Goal: Check status

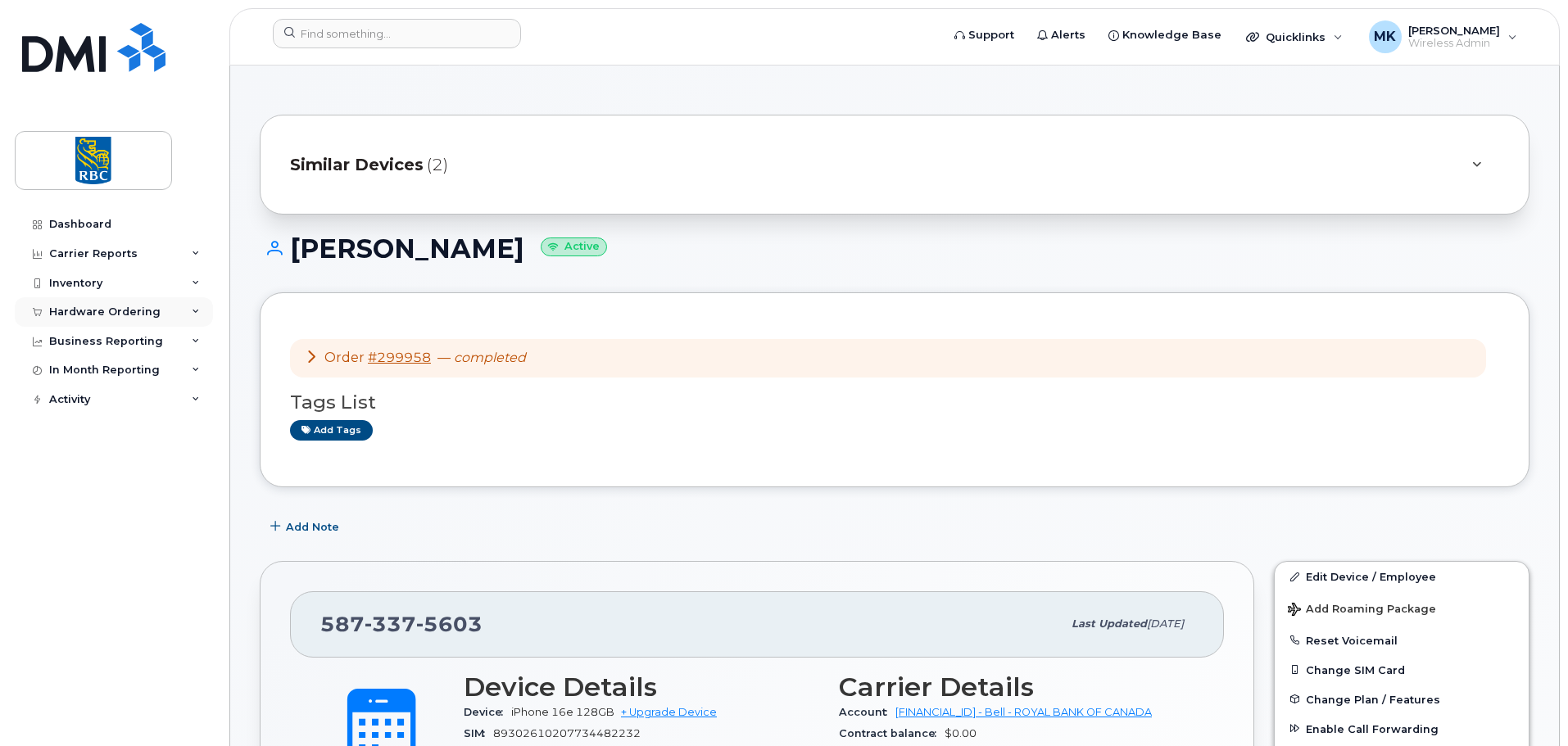
click at [118, 316] on div "Hardware Ordering" at bounding box center [105, 312] width 112 height 13
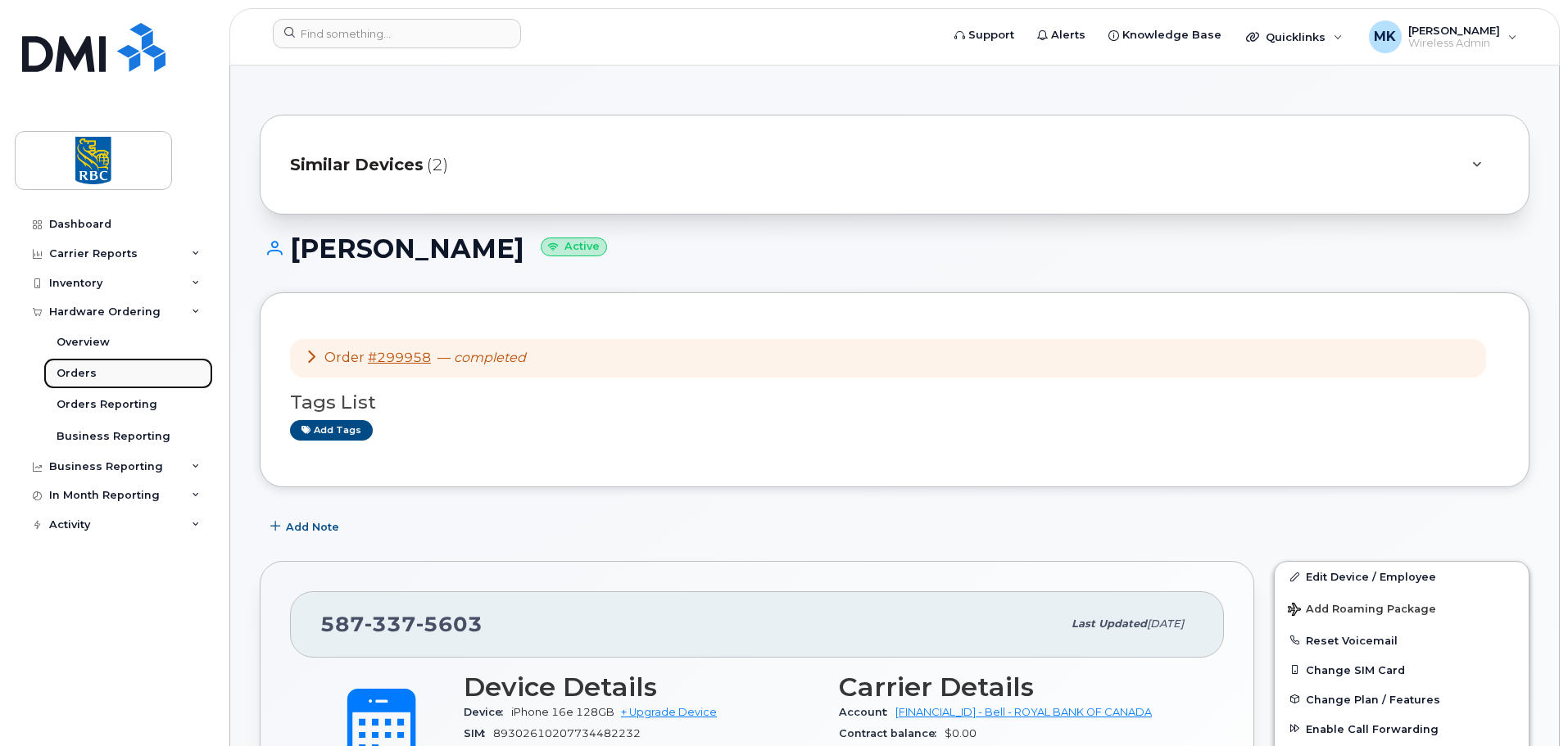
click at [59, 371] on div "Orders" at bounding box center [77, 373] width 40 height 15
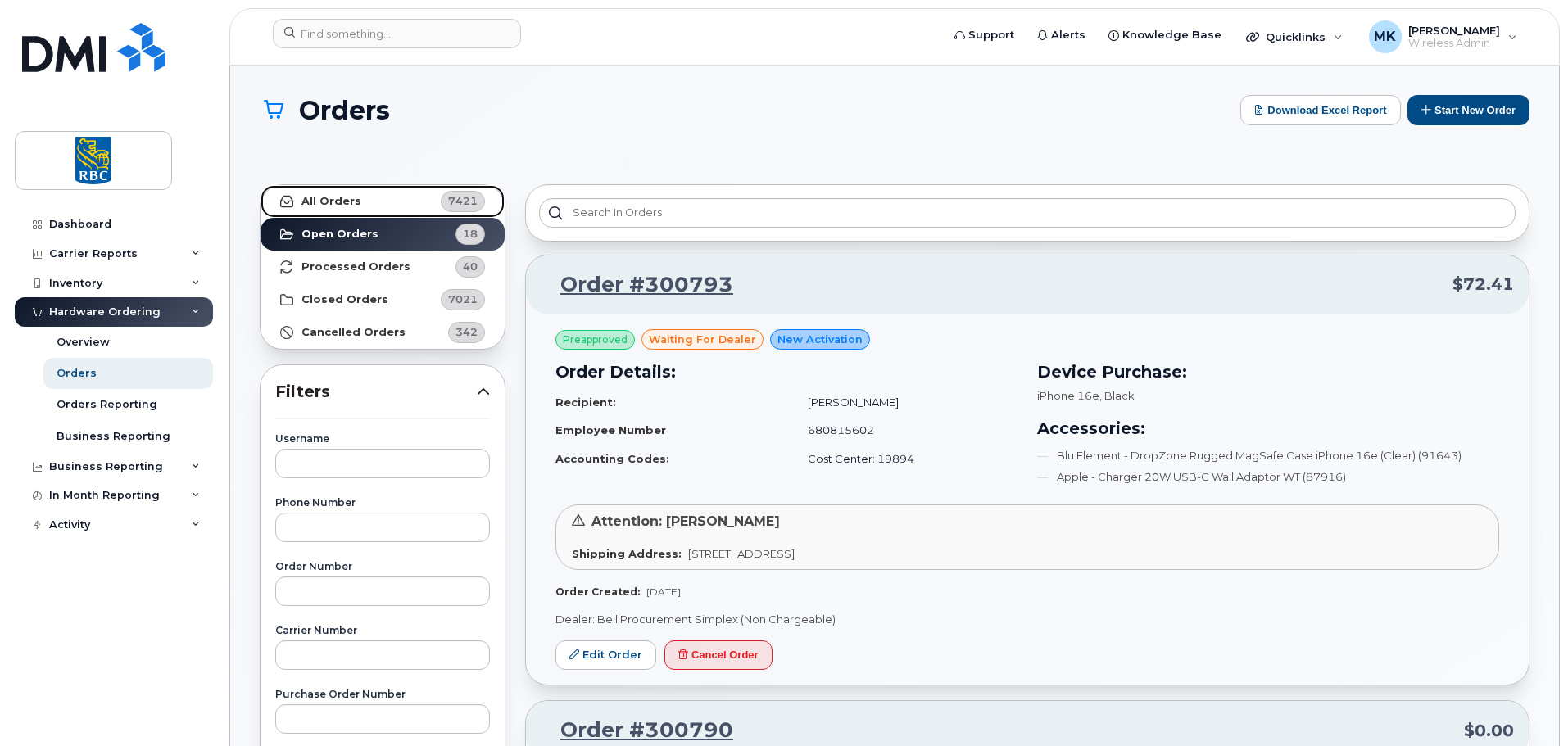
click at [427, 200] on link "All Orders 7421" at bounding box center [383, 201] width 244 height 33
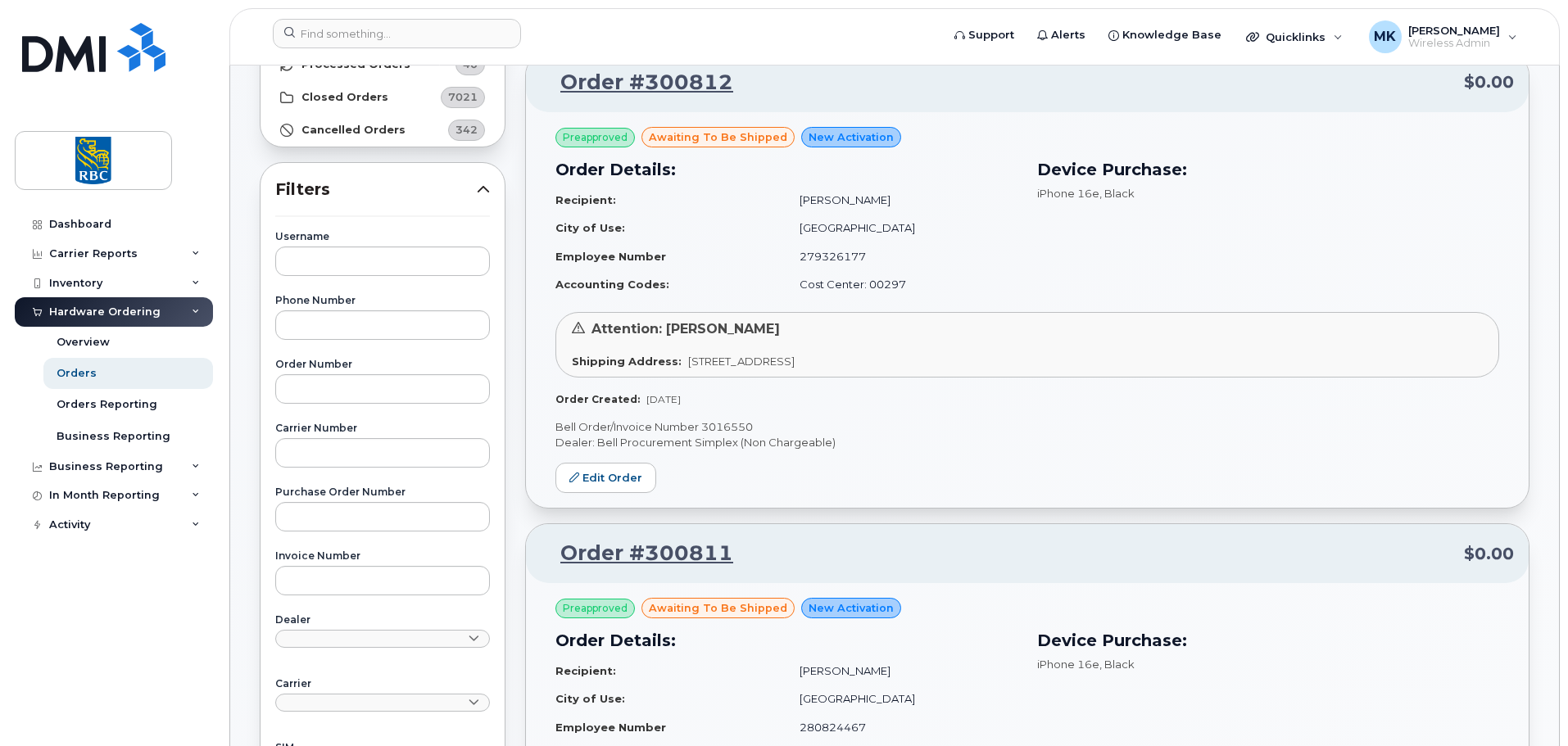
scroll to position [246, 0]
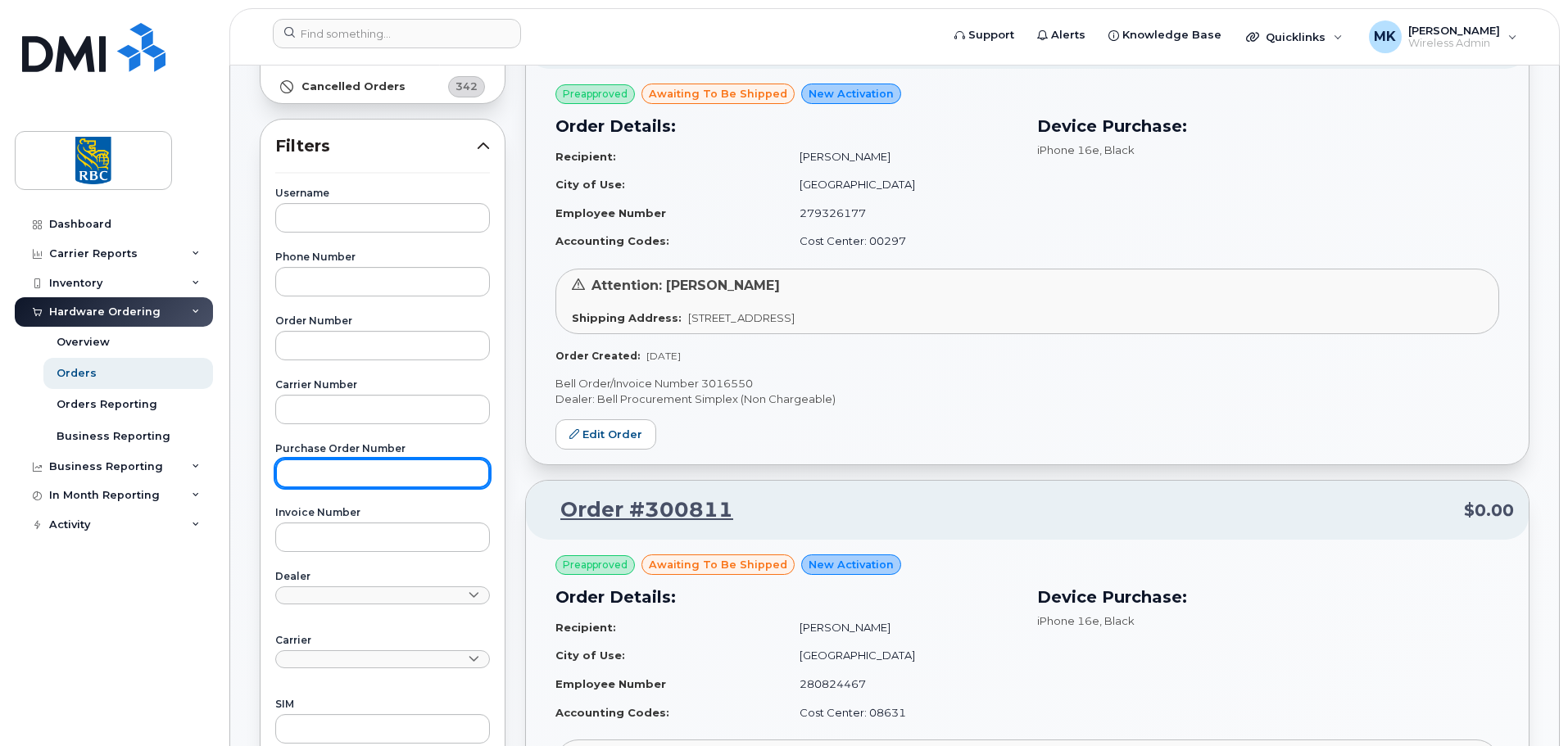
click at [383, 477] on input "text" at bounding box center [383, 473] width 215 height 29
paste input "6500221676"
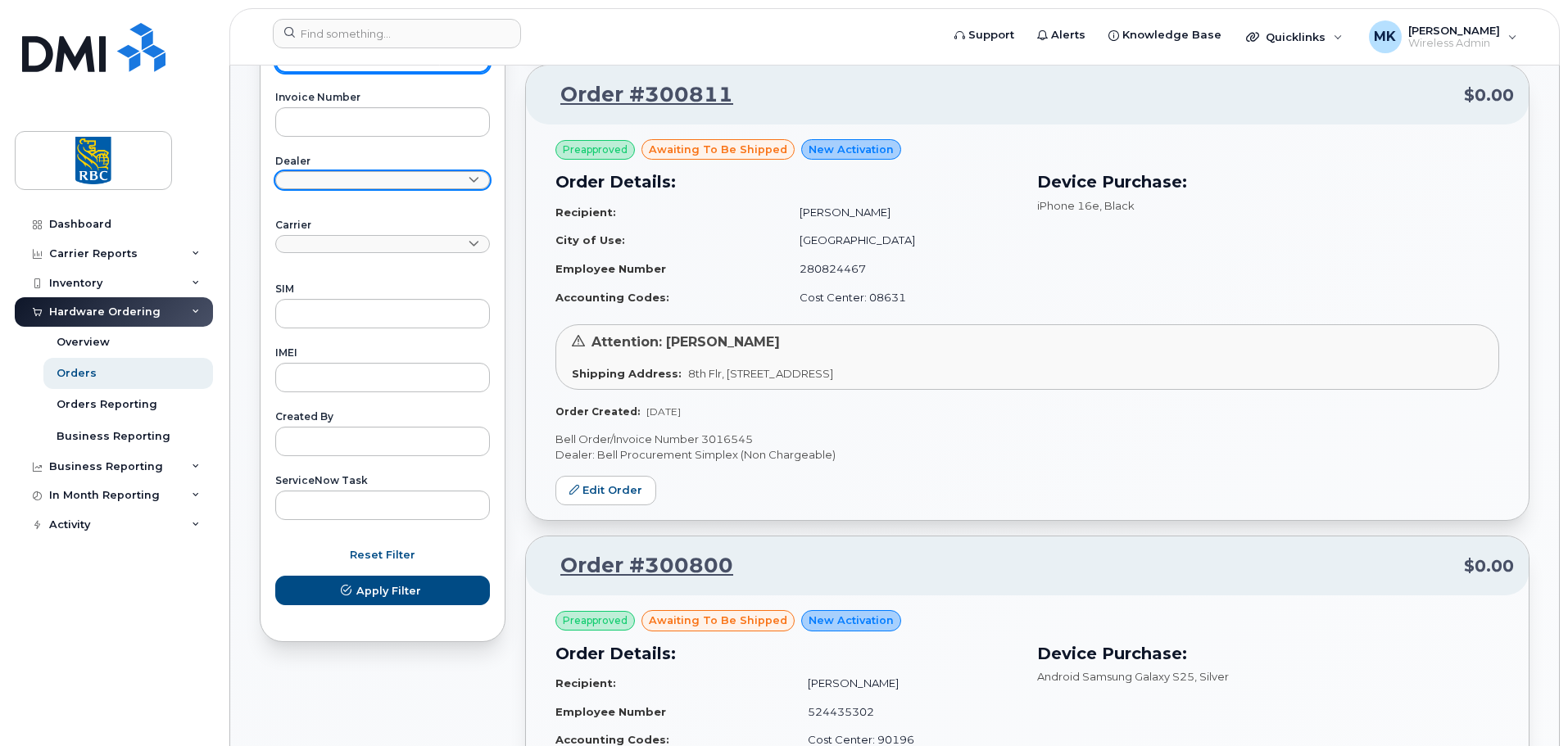
scroll to position [410, 0]
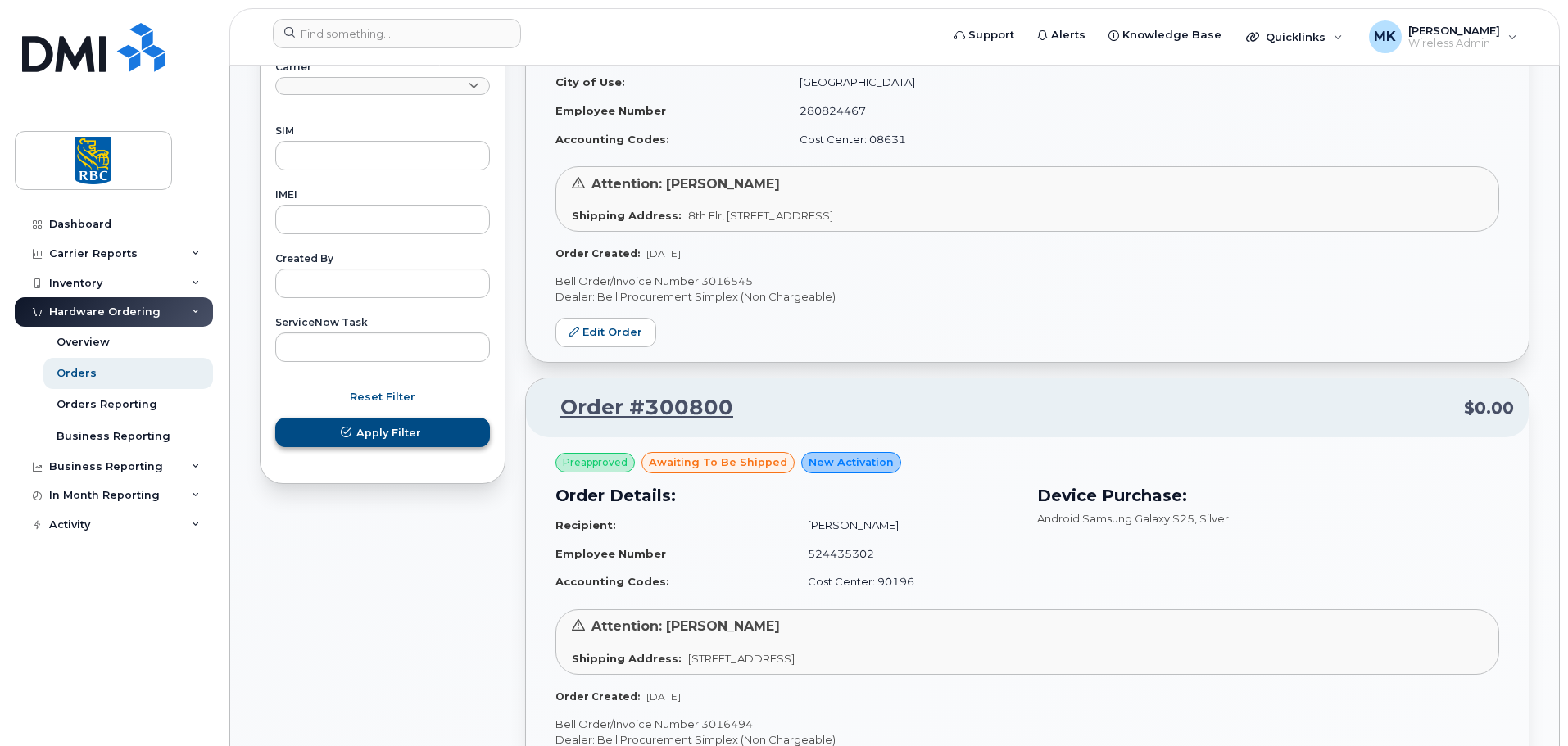
type input "6500221676"
click at [392, 441] on button "Apply Filter" at bounding box center [383, 432] width 215 height 29
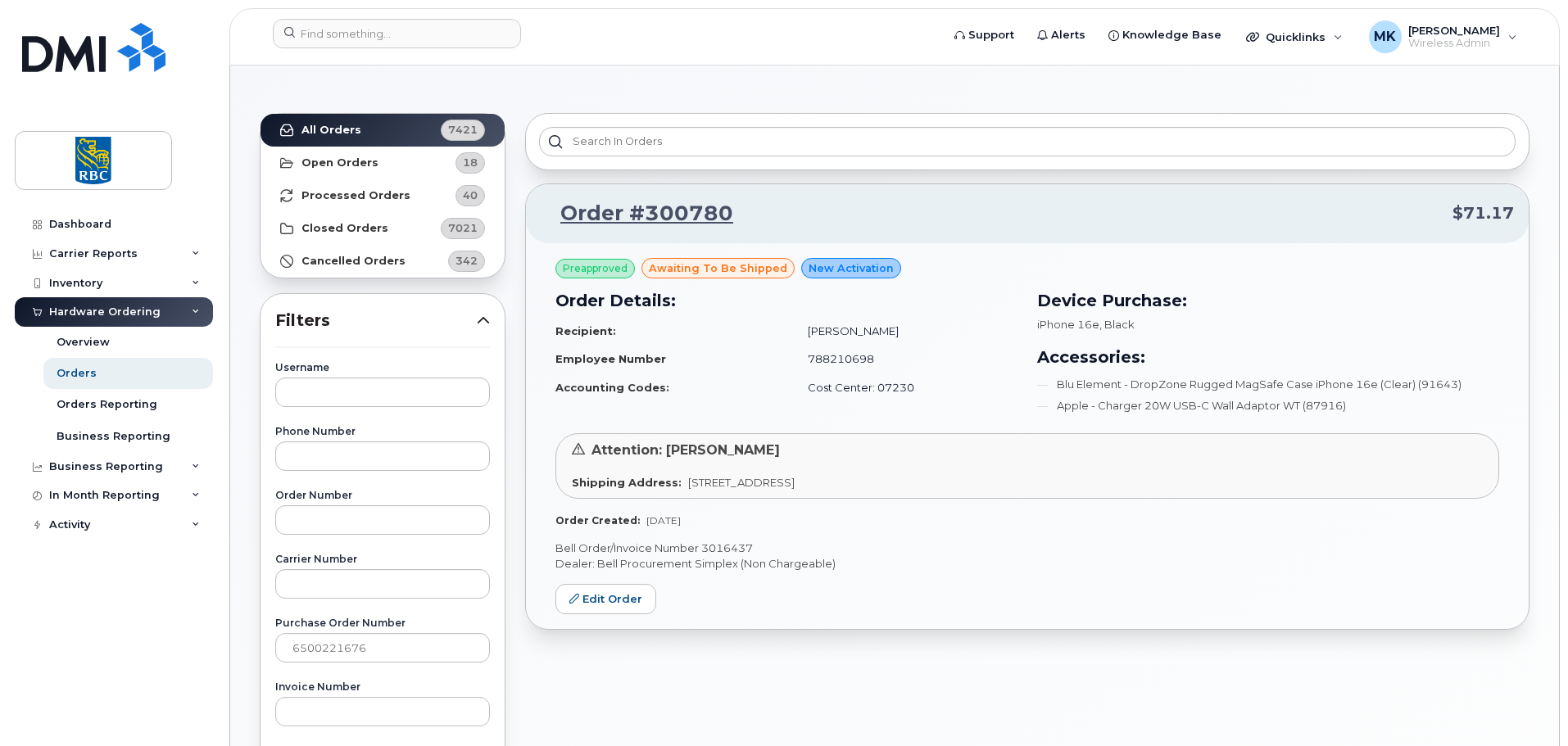
scroll to position [0, 0]
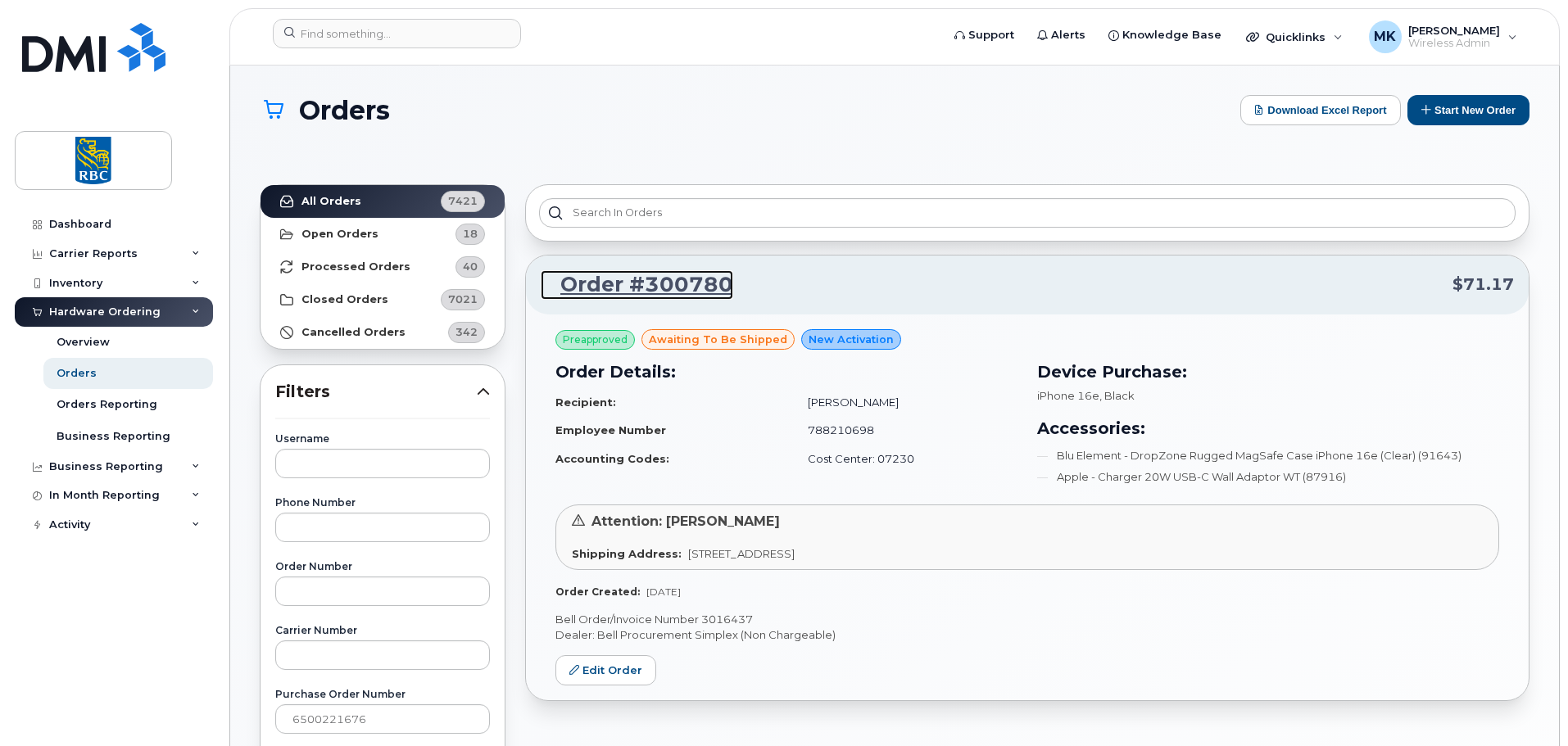
click at [650, 287] on link "Order #300780" at bounding box center [637, 285] width 192 height 29
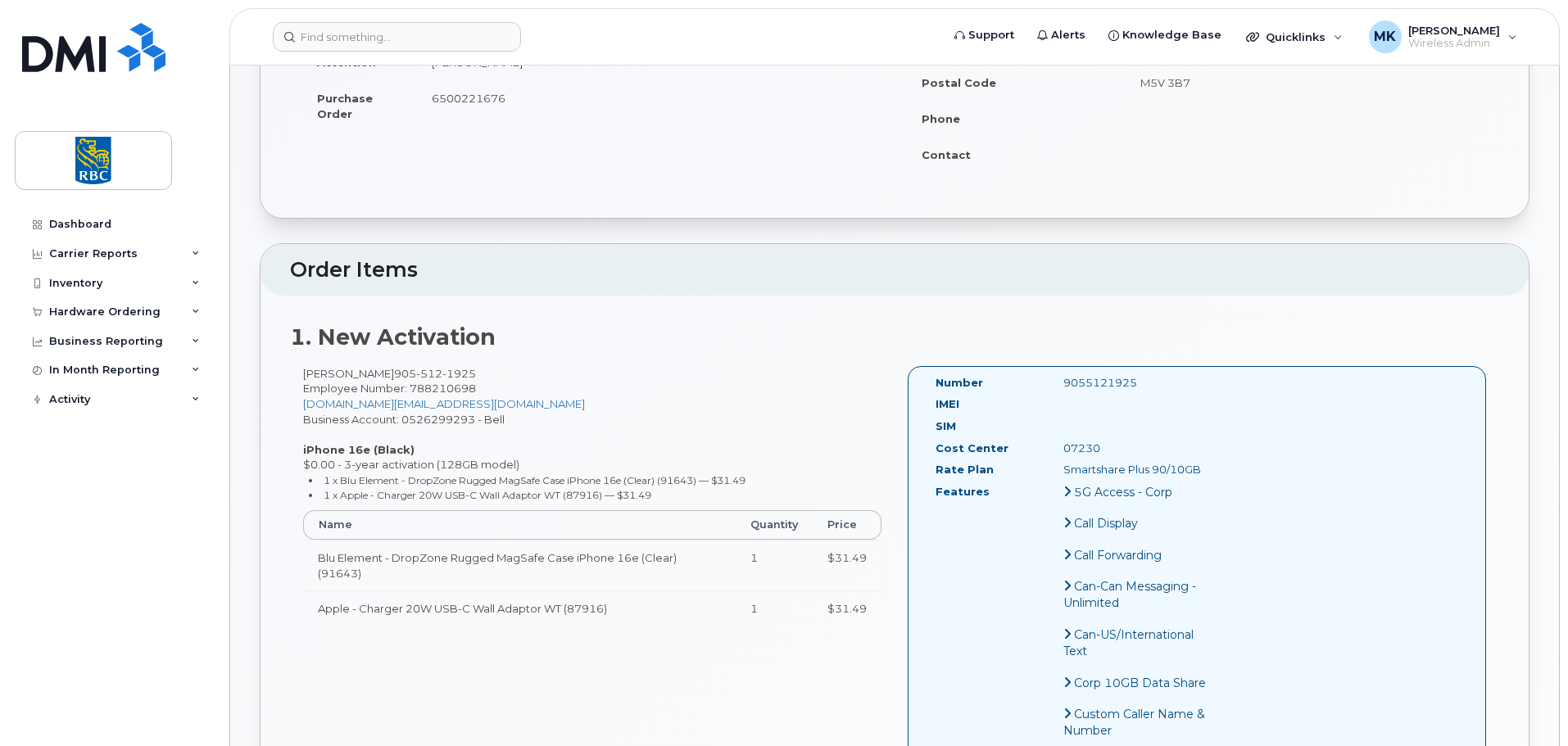
scroll to position [328, 0]
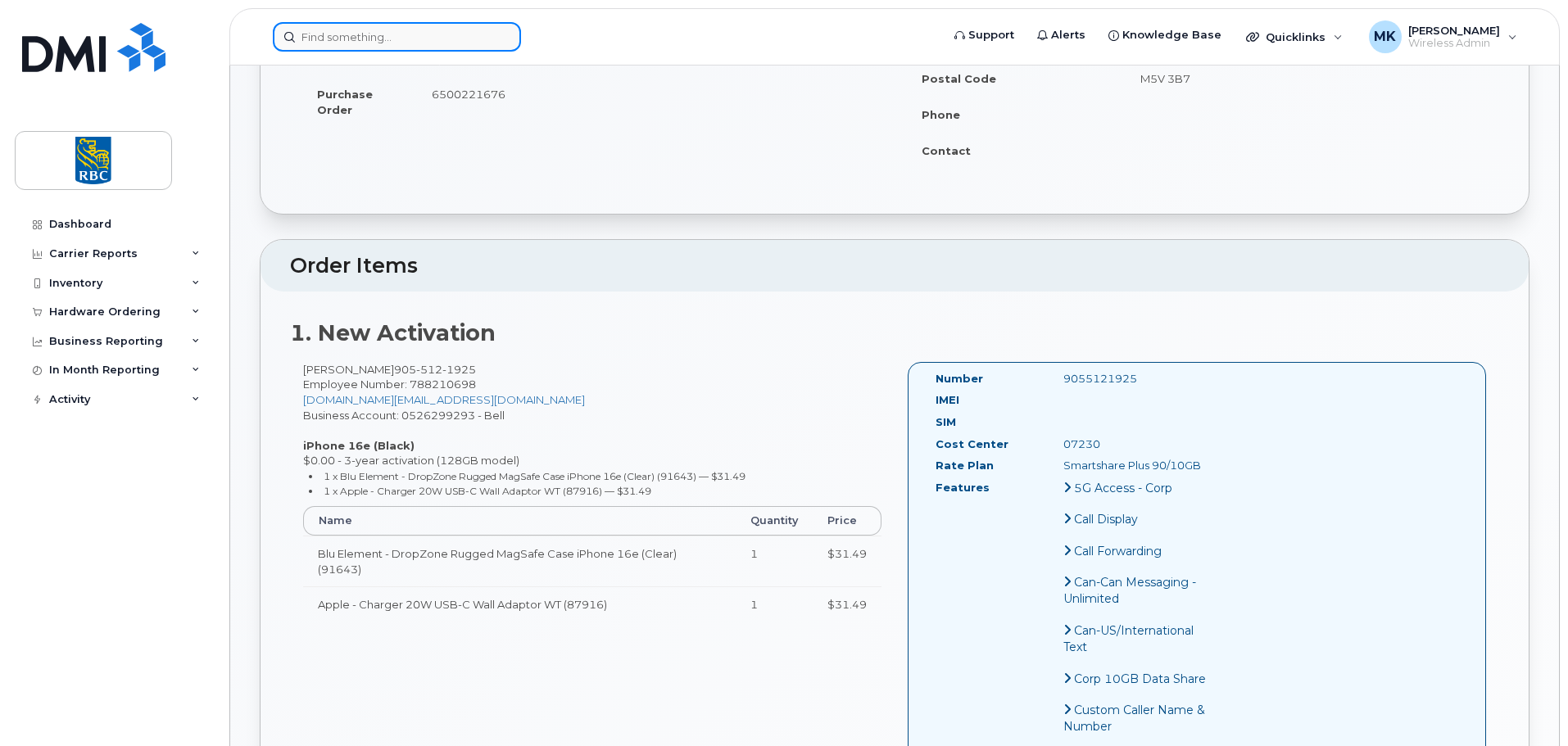
click at [373, 49] on input at bounding box center [396, 37] width 248 height 29
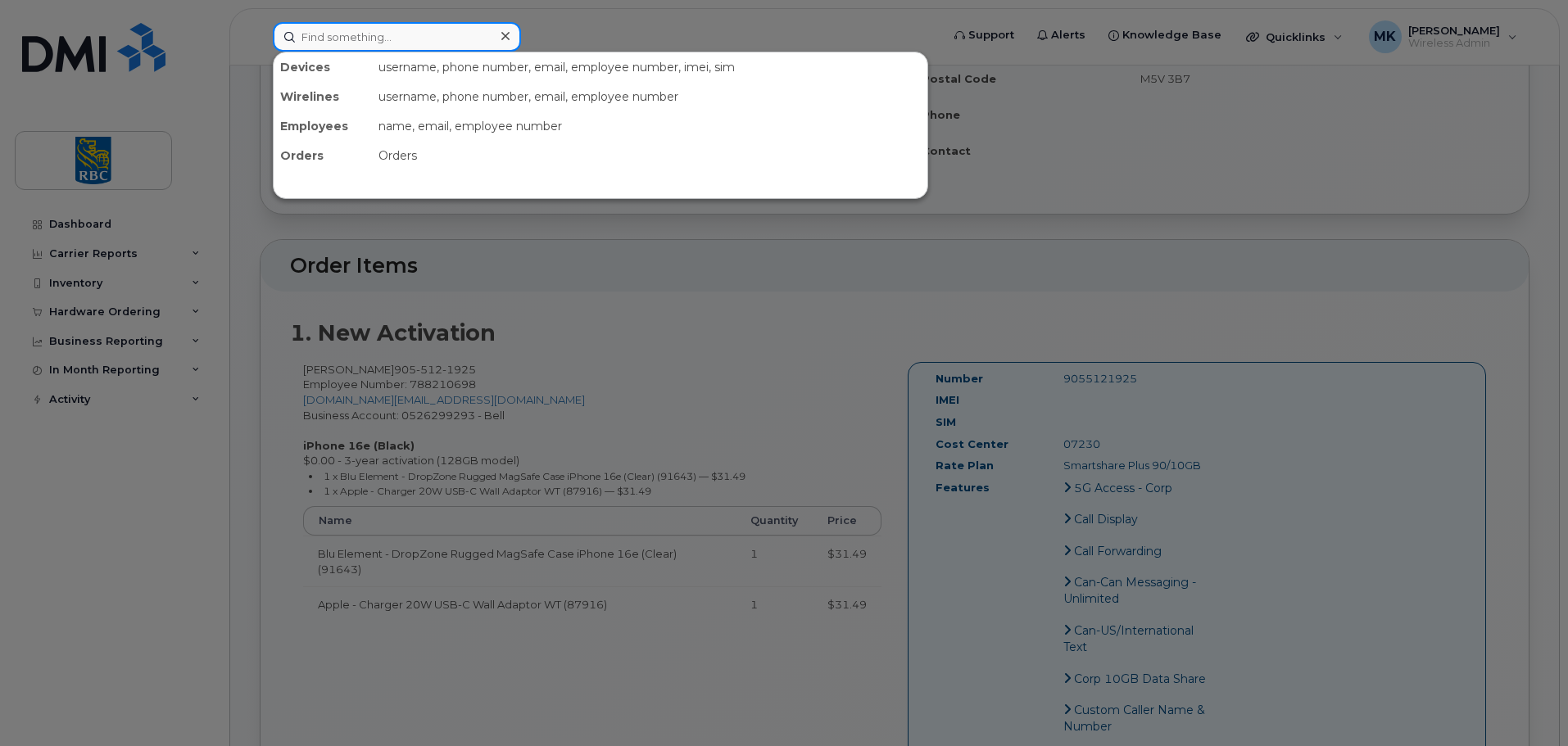
paste input "15873375603"
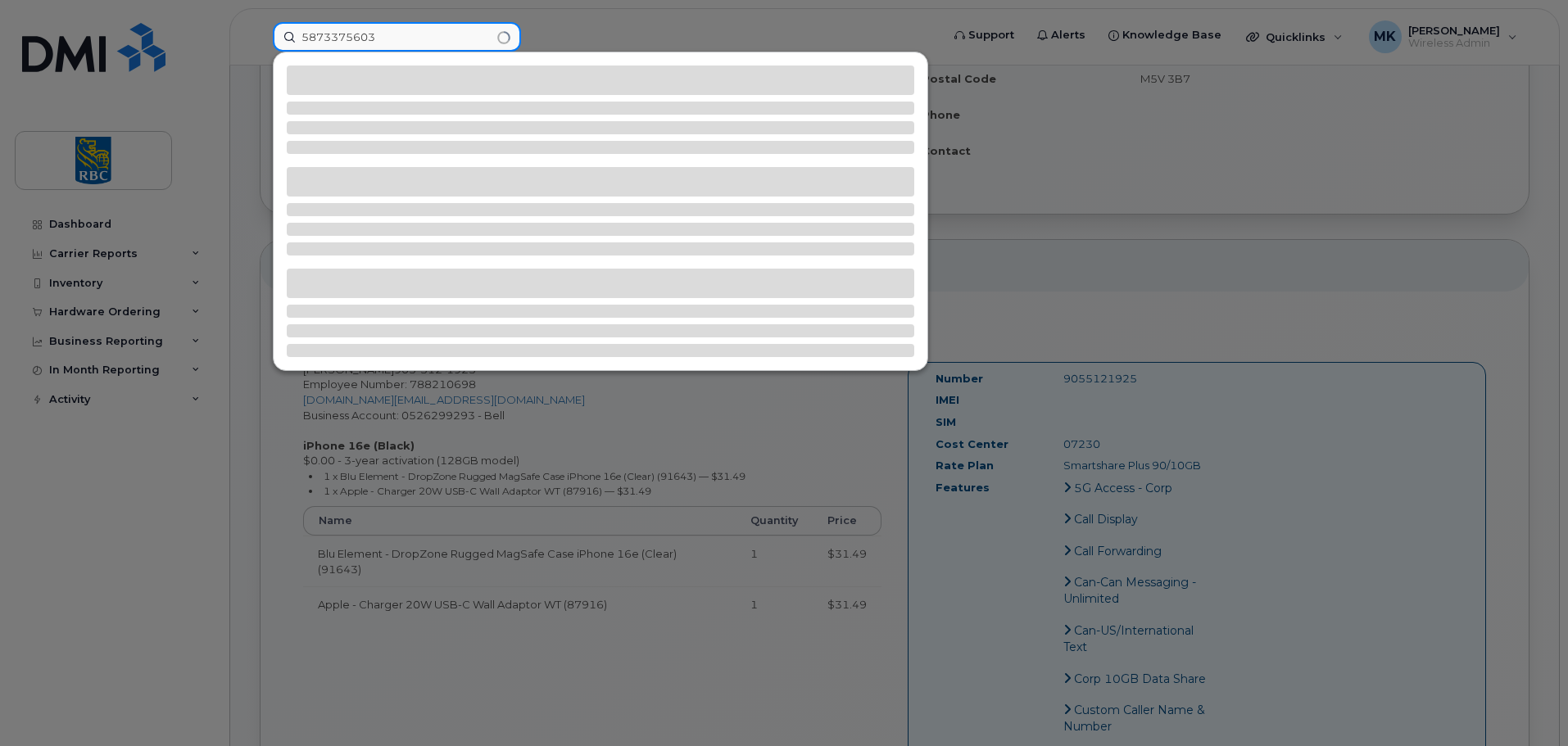
type input "5873375603"
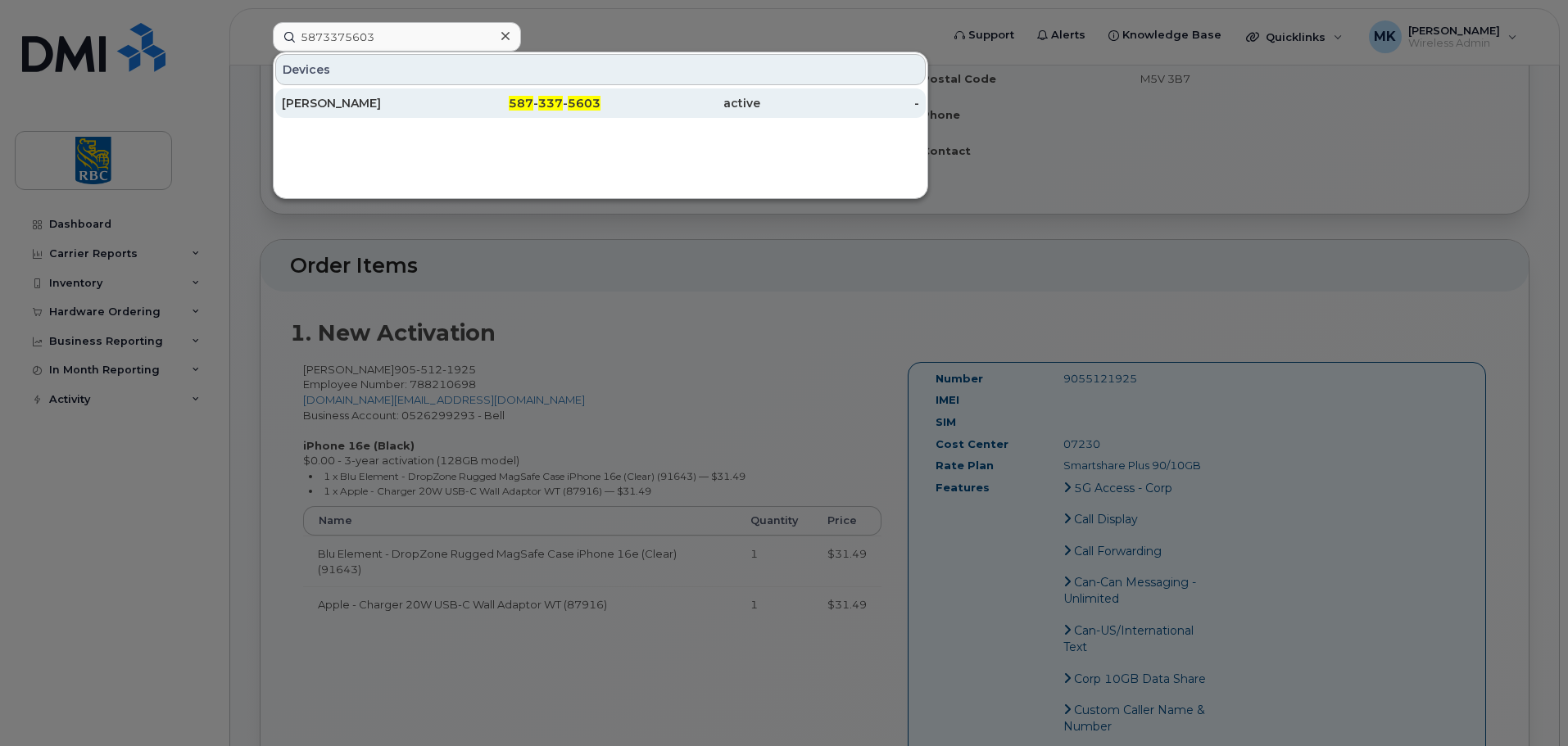
drag, startPoint x: 476, startPoint y: 107, endPoint x: 790, endPoint y: 99, distance: 314.1
click at [476, 106] on div "587 - 337 - 5603" at bounding box center [521, 103] width 160 height 16
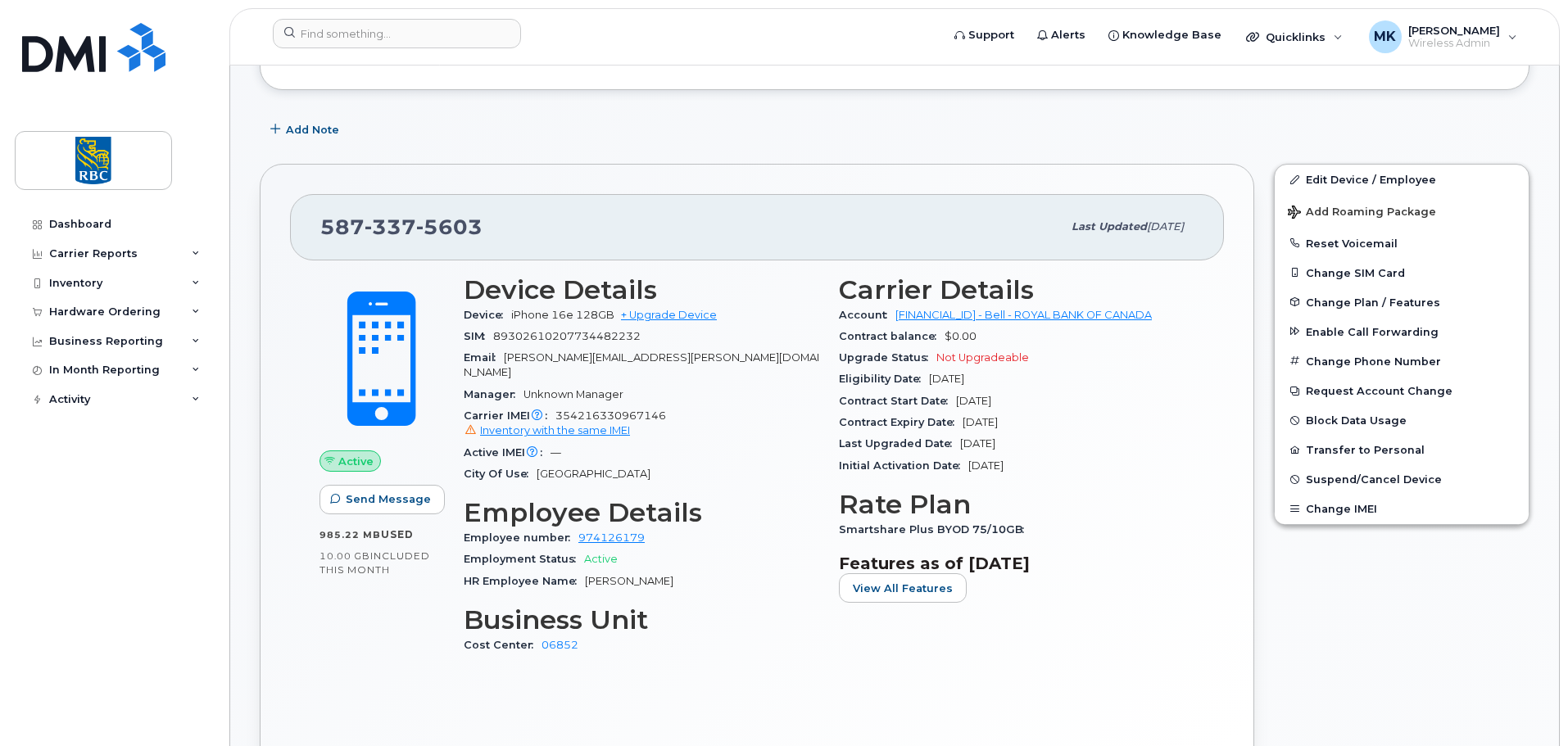
scroll to position [410, 0]
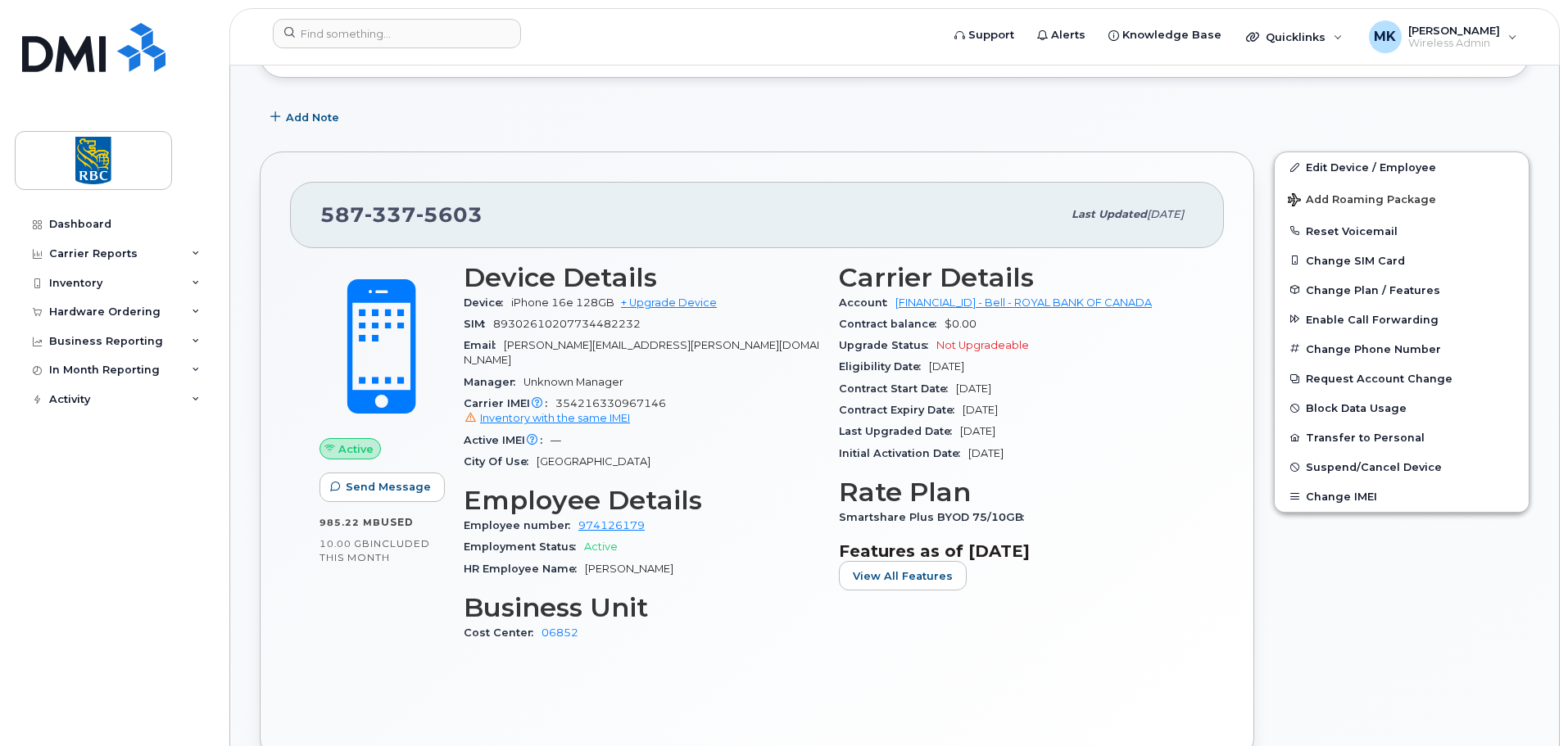
click at [730, 411] on div "Inventory with the same IMEI" at bounding box center [642, 418] width 355 height 15
click at [612, 412] on span "Inventory with the same IMEI" at bounding box center [556, 417] width 150 height 12
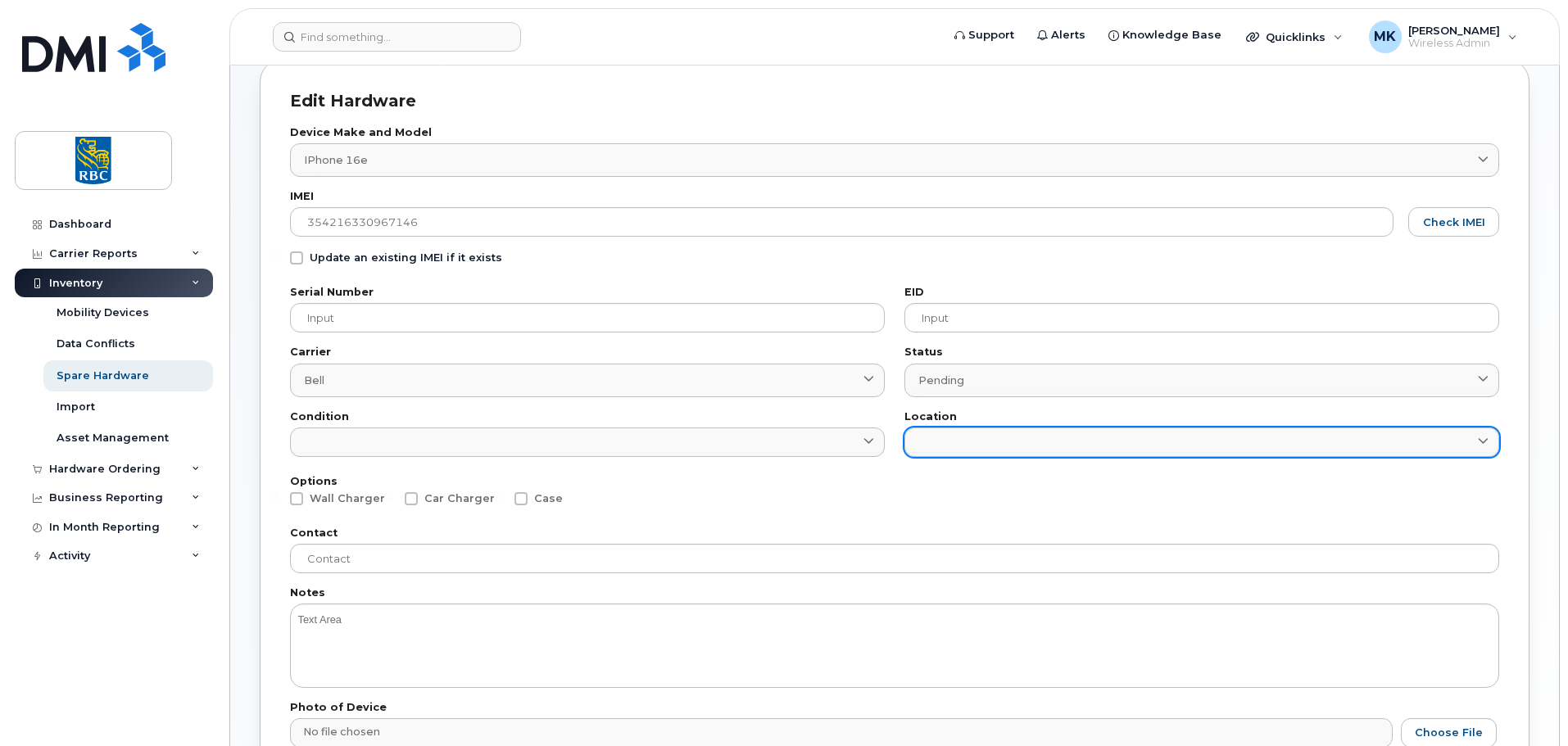
scroll to position [63, 0]
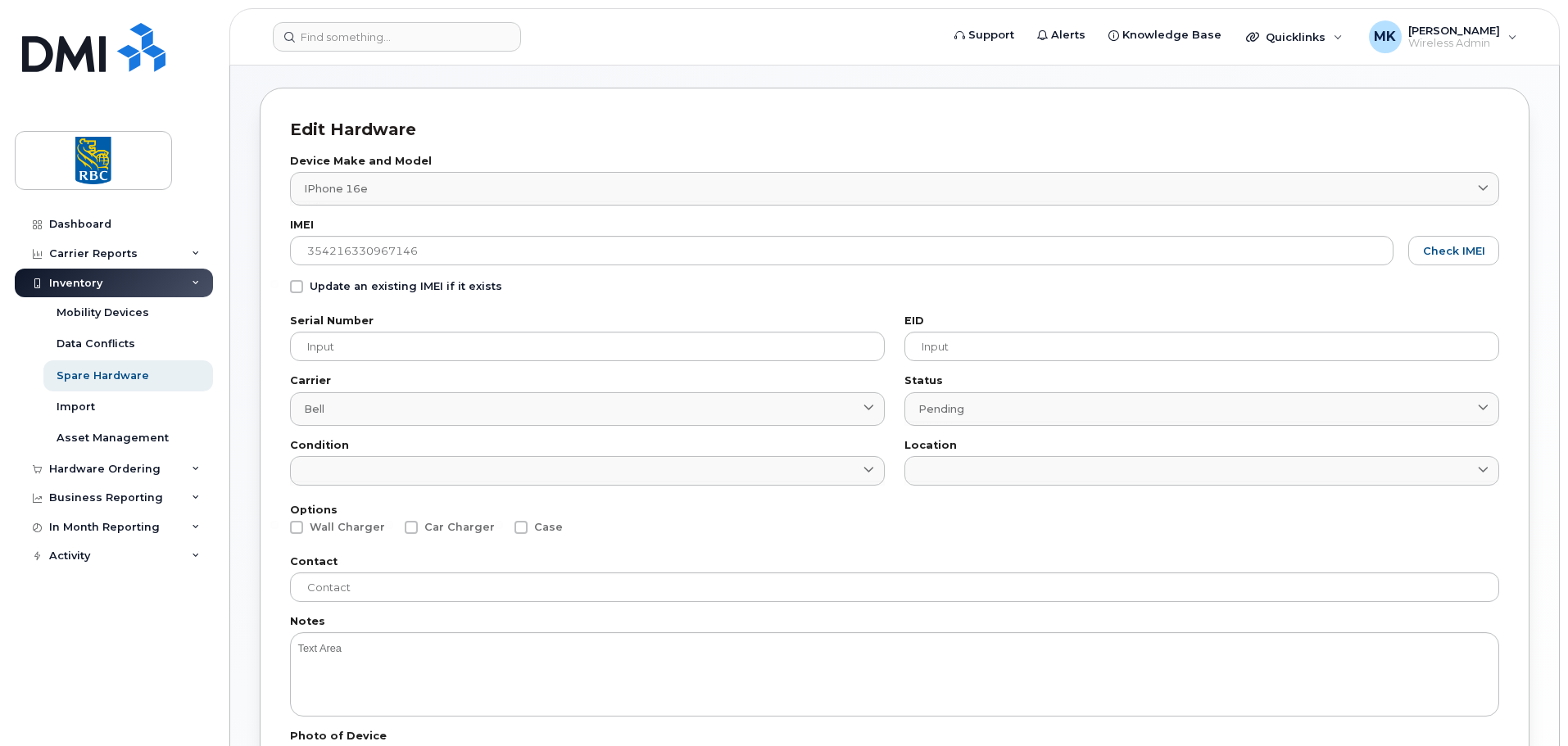
click at [1129, 293] on div "Update an existing IMEI if it exists" at bounding box center [894, 290] width 1209 height 21
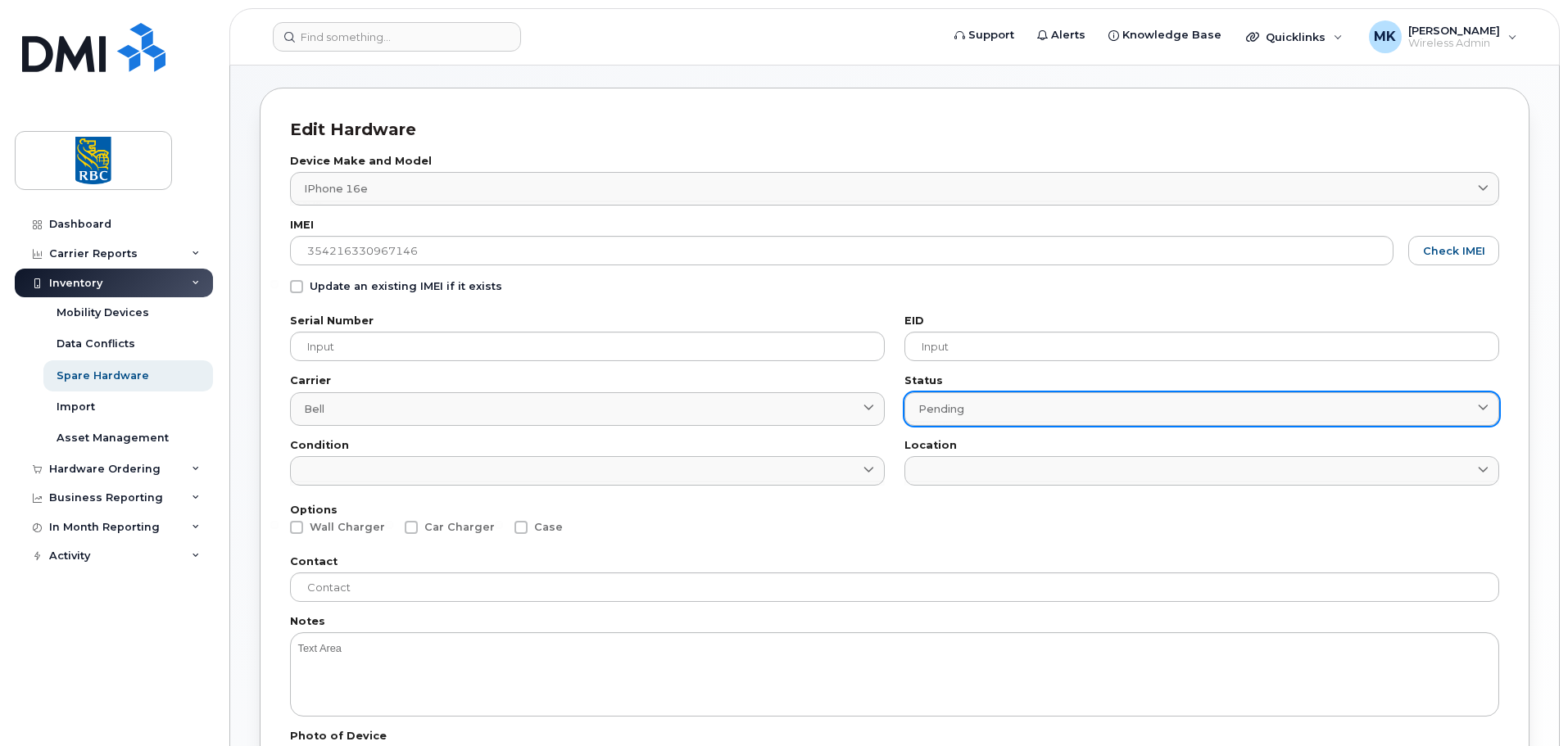
click at [999, 411] on div "Pending" at bounding box center [1201, 409] width 567 height 16
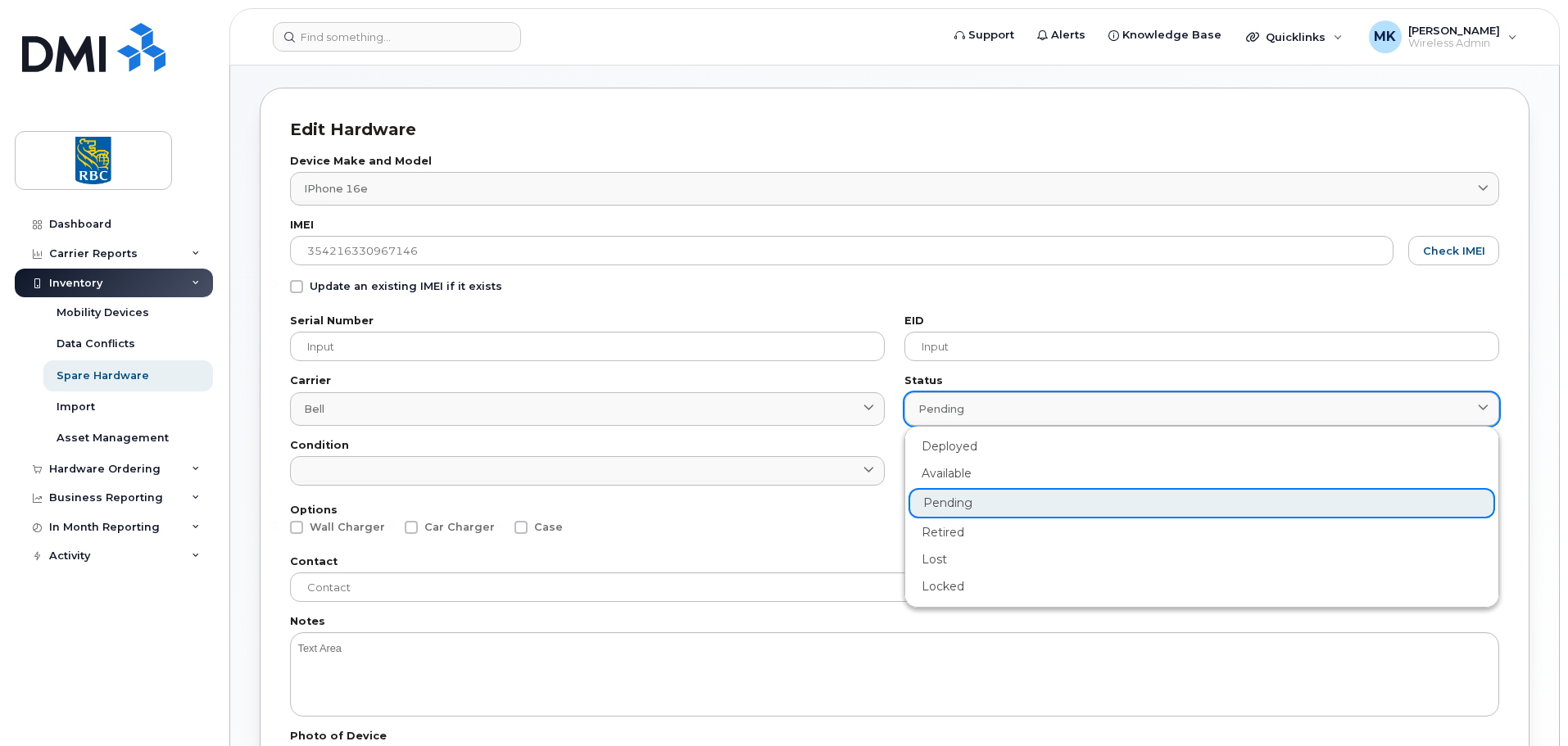
click at [999, 411] on div "Pending" at bounding box center [1201, 409] width 567 height 16
click at [731, 275] on form "Device Make and Model iPhone 16e 3304 Android TCL 502 Watch Apple Watch S9 41mm…" at bounding box center [894, 491] width 1209 height 669
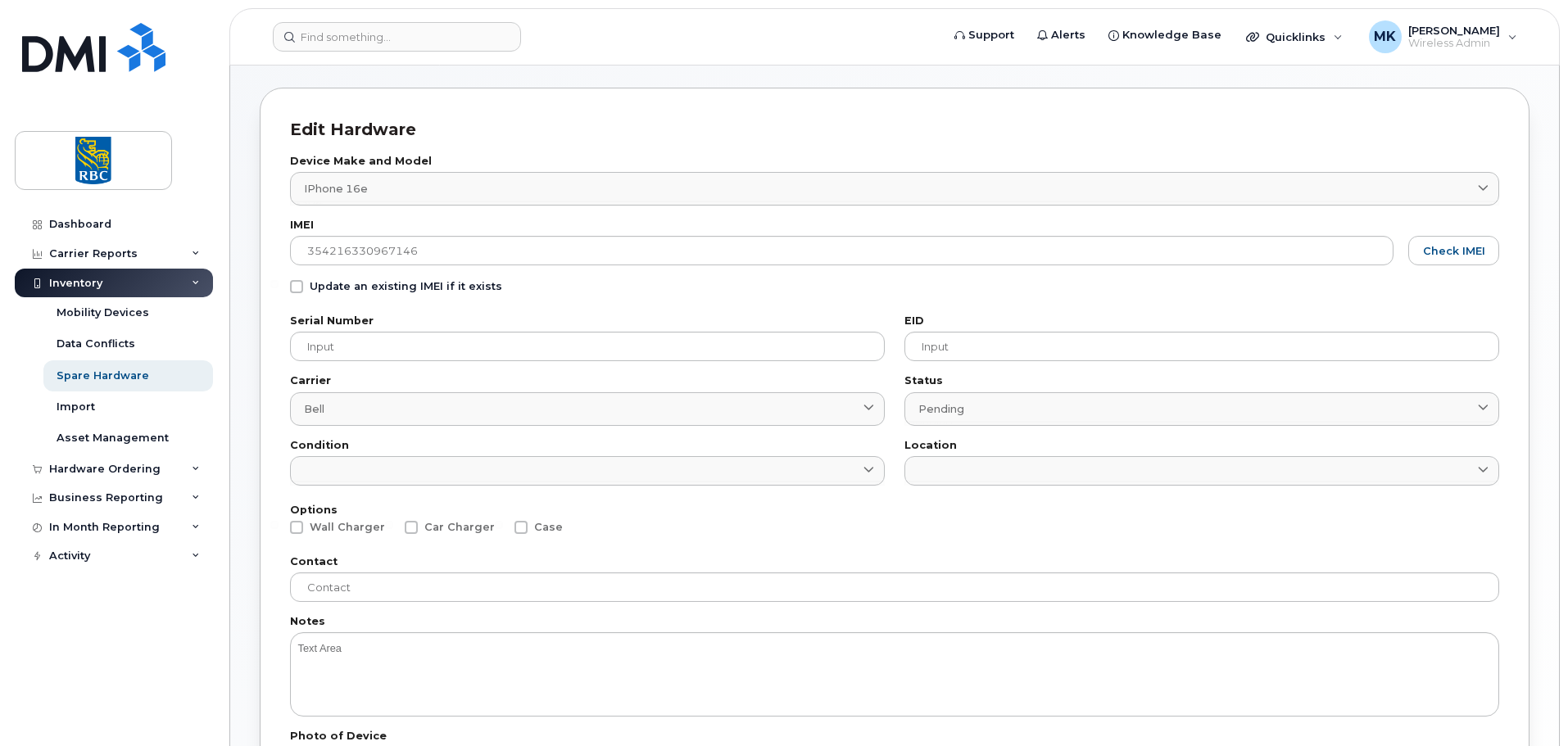
click at [839, 127] on div "Edit Hardware" at bounding box center [894, 130] width 1209 height 24
click at [1444, 249] on span "Check IMEI" at bounding box center [1454, 251] width 62 height 16
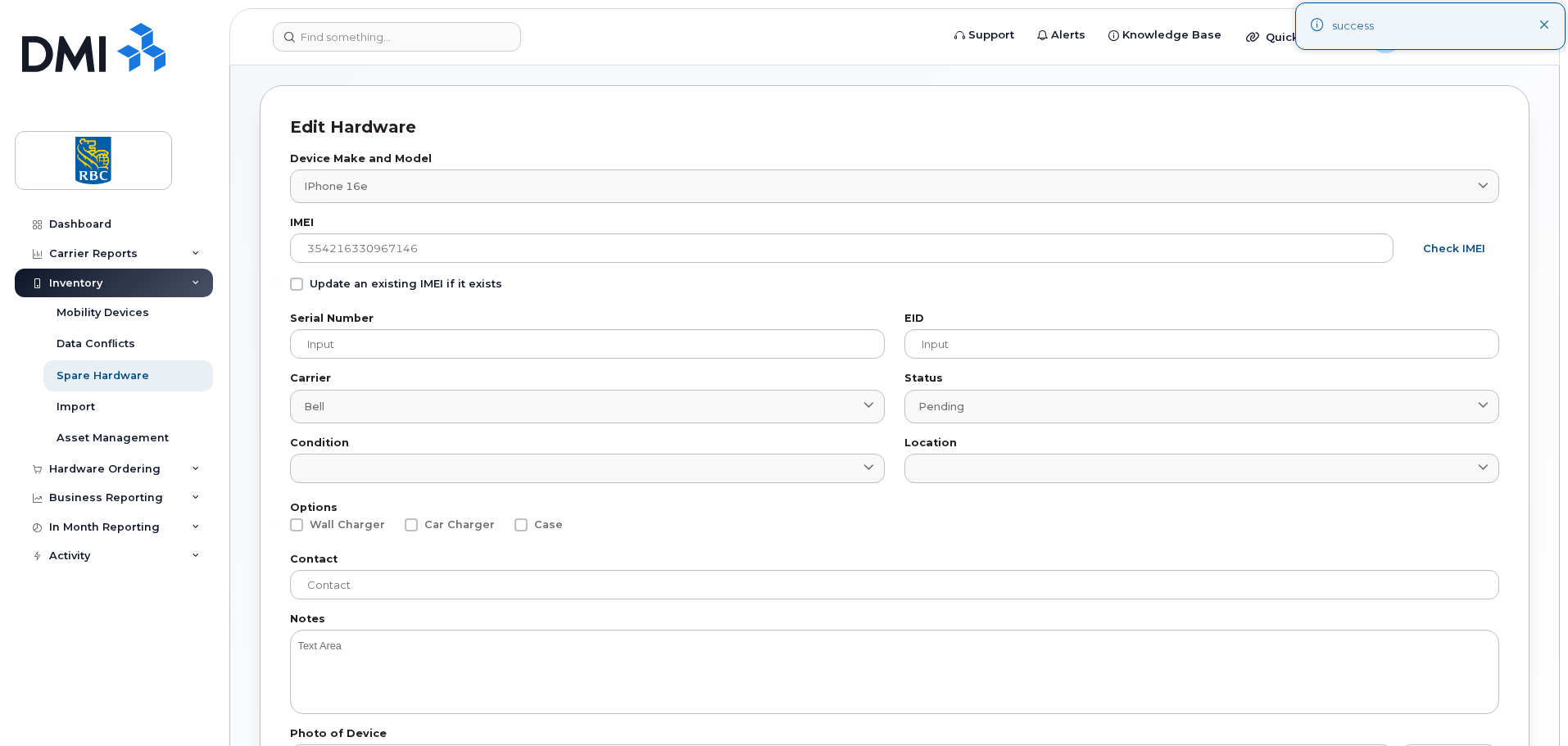
scroll to position [0, 0]
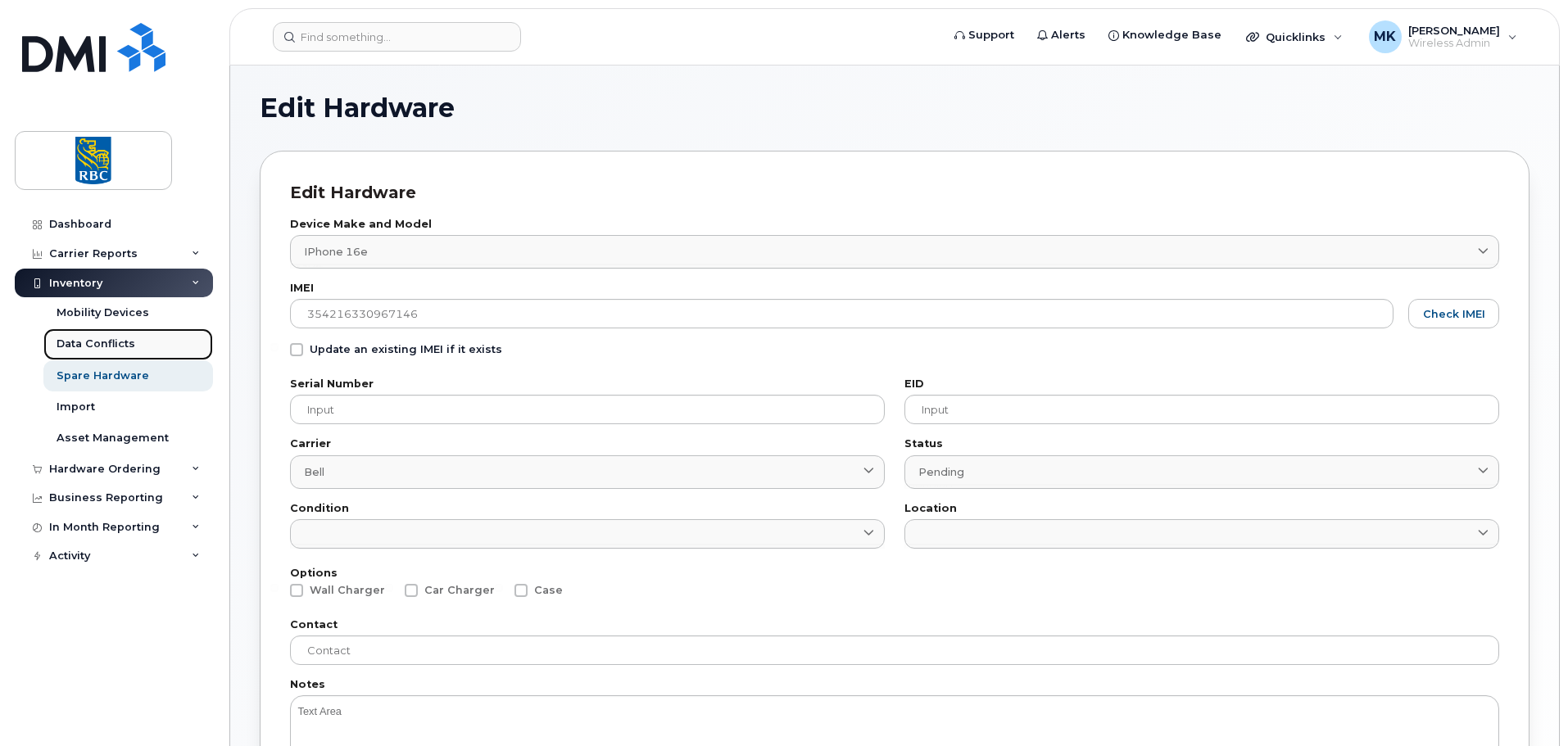
click at [115, 344] on div "Data Conflicts" at bounding box center [96, 344] width 79 height 15
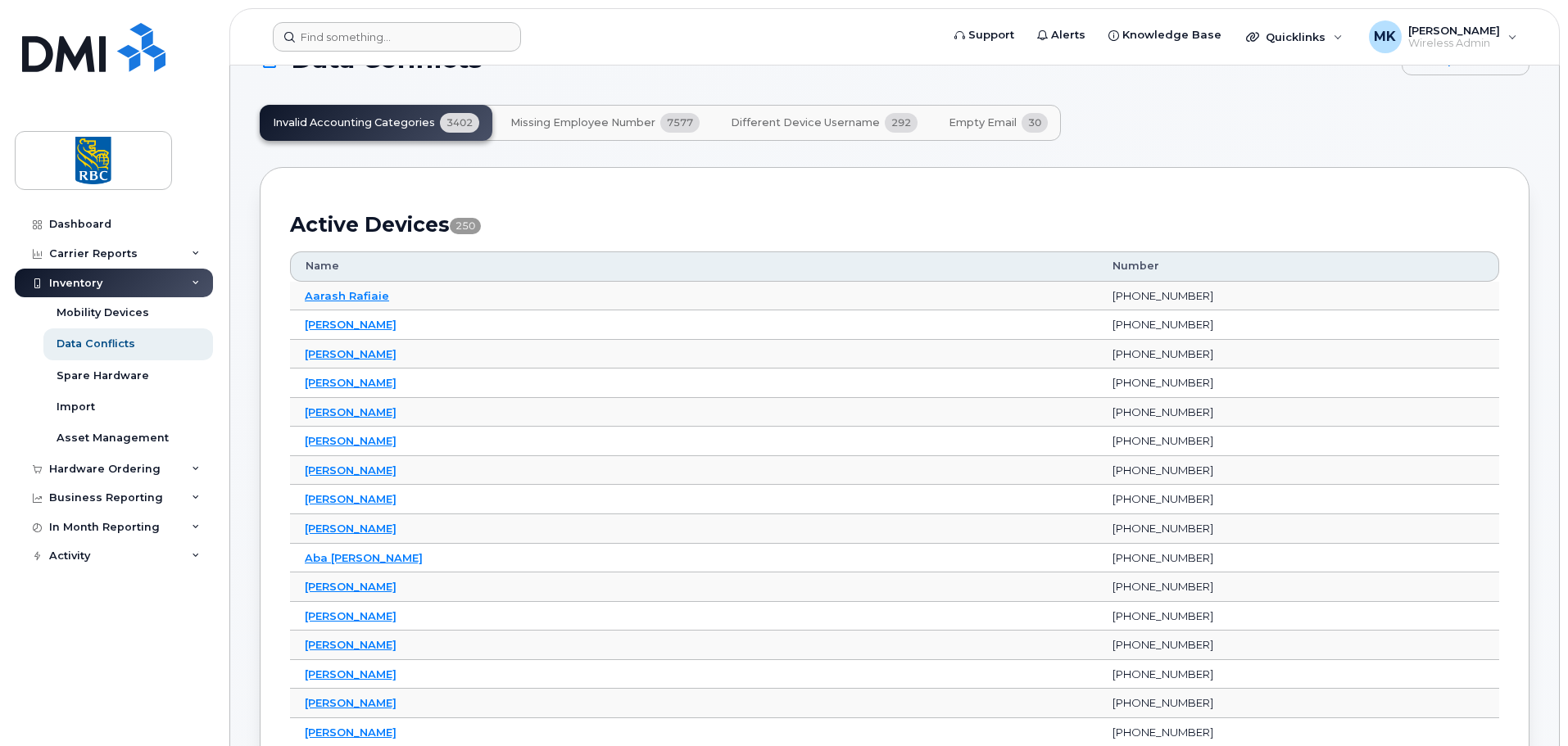
scroll to position [82, 0]
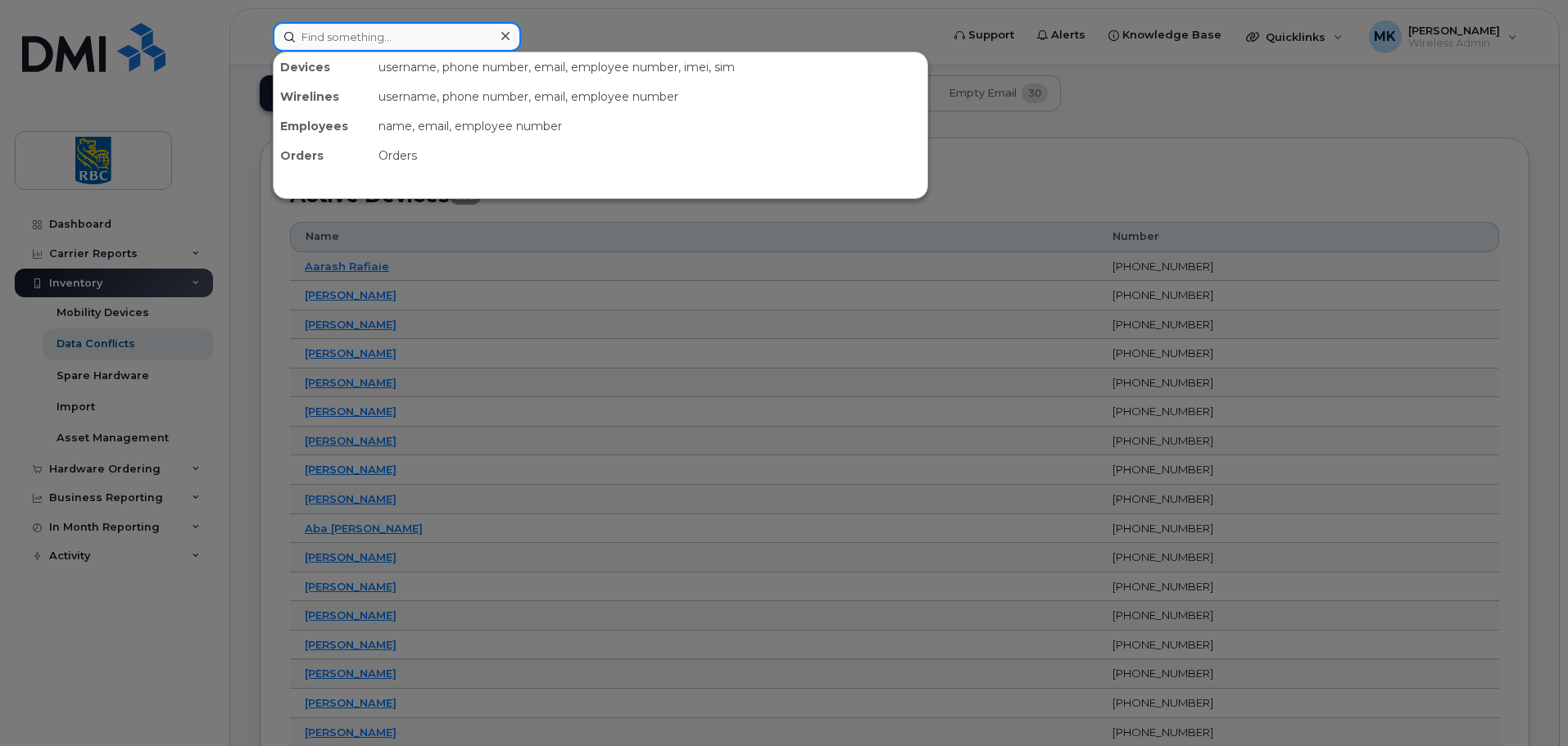
click at [462, 35] on input at bounding box center [396, 37] width 248 height 29
paste input "15873375603"
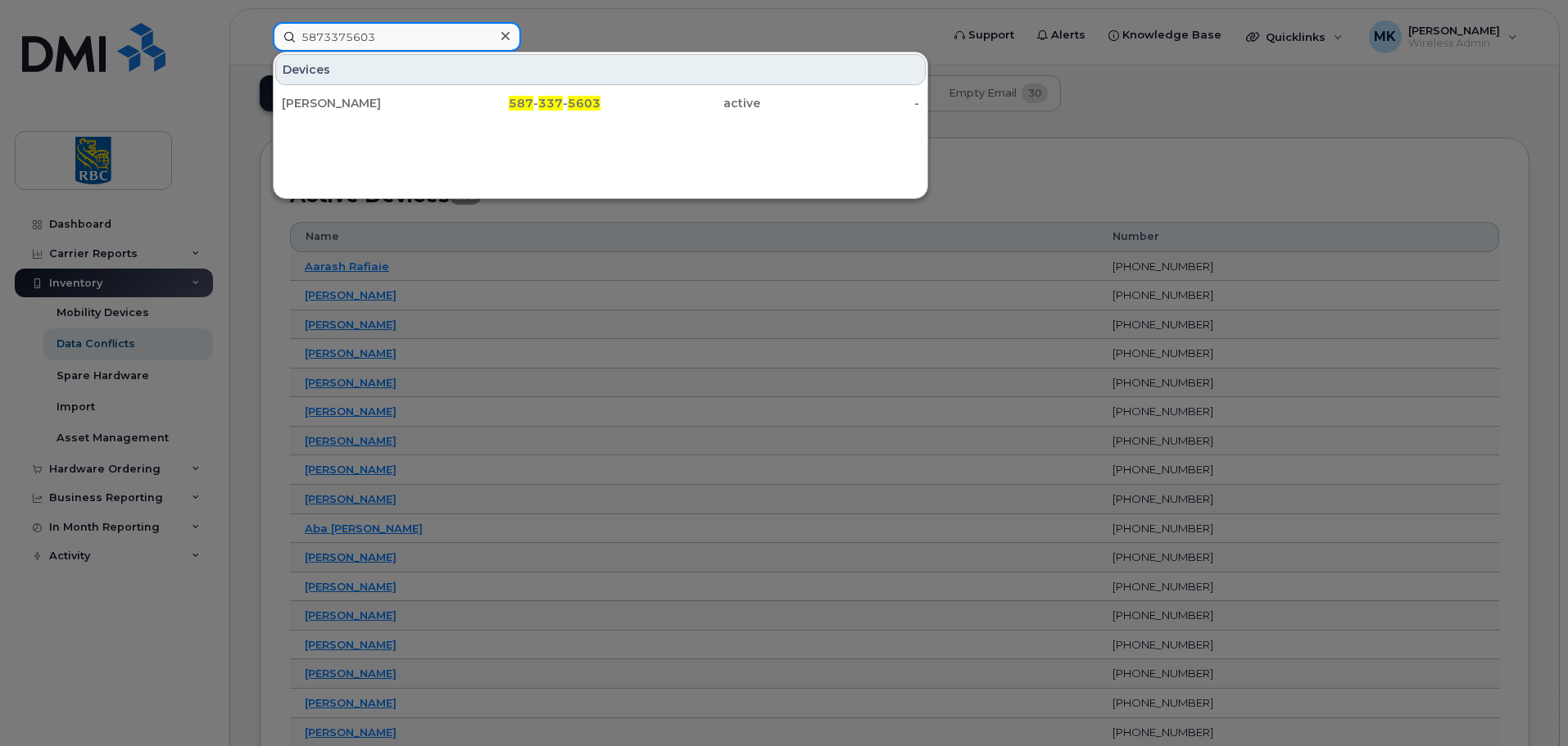
type input "5873375603"
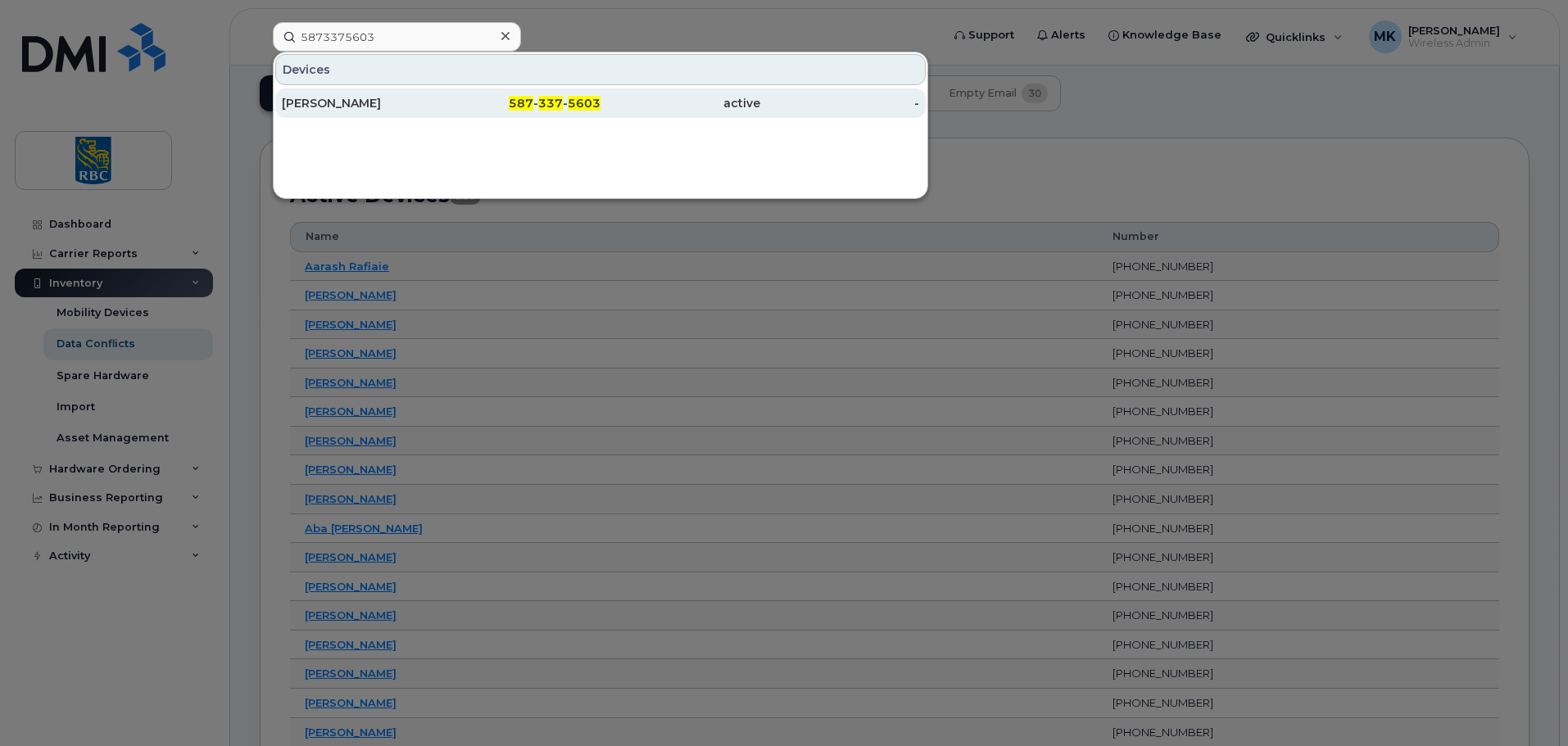
click at [431, 112] on div "Lesley Kyle" at bounding box center [362, 103] width 160 height 29
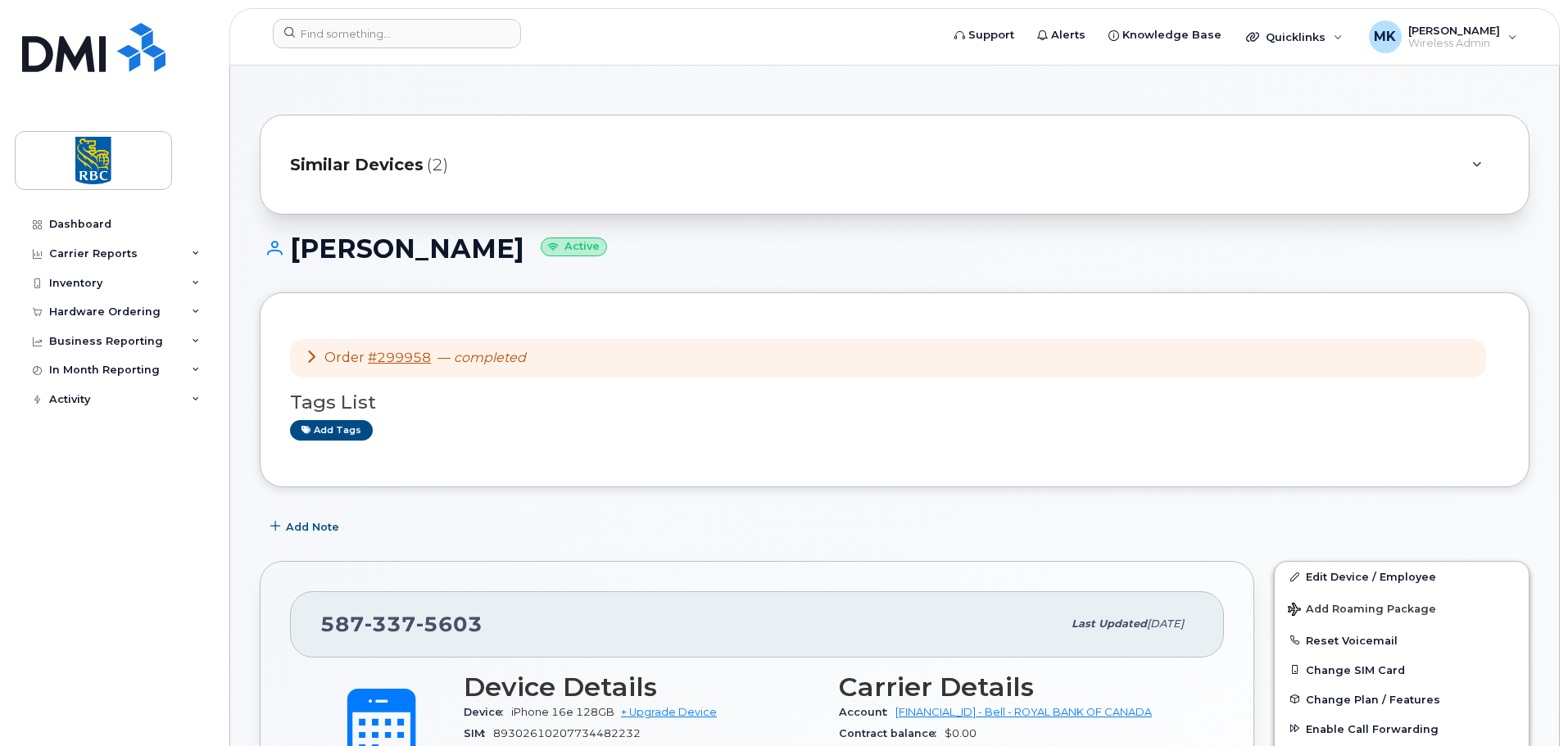
click at [780, 287] on div "Lesley Kyle Active" at bounding box center [894, 264] width 1270 height 59
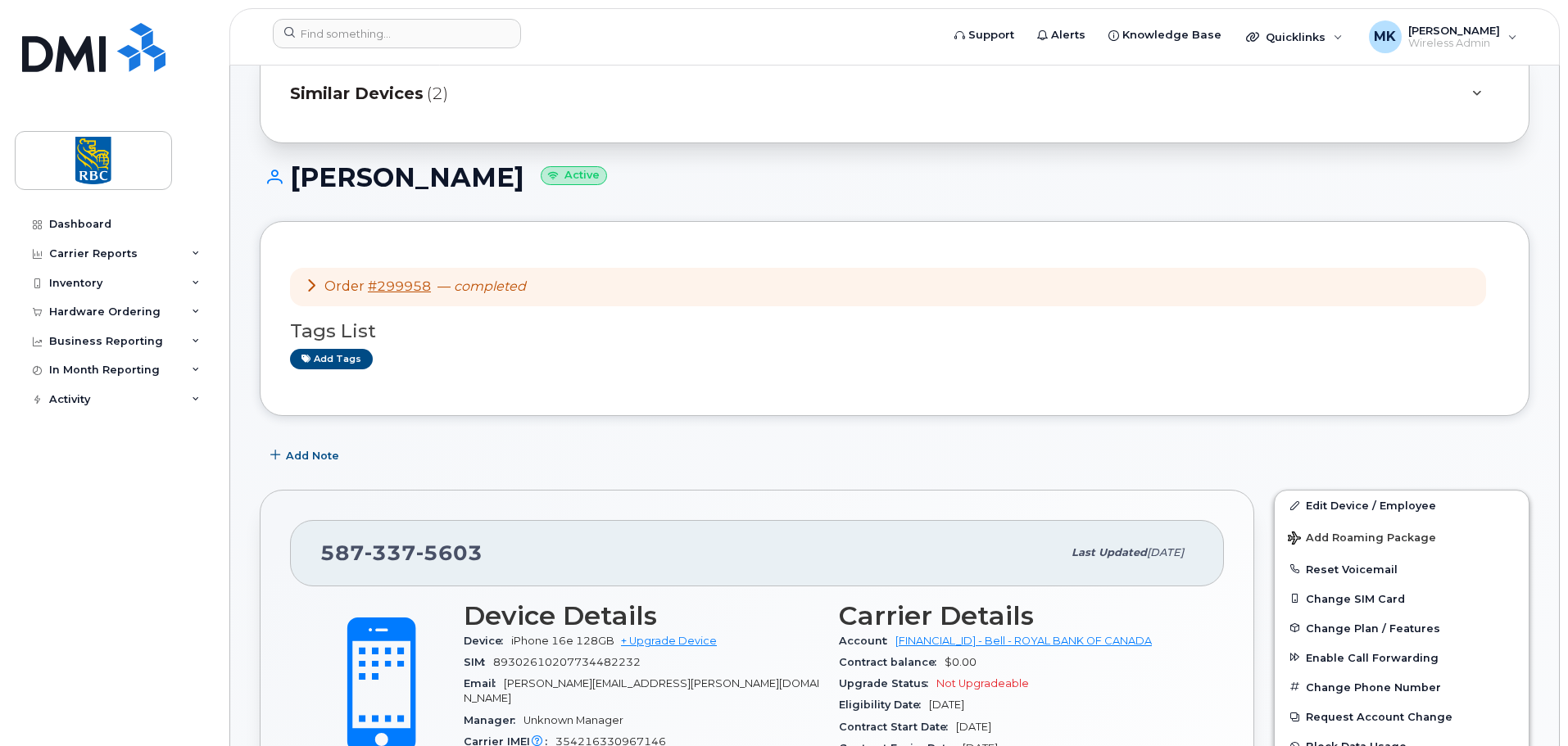
scroll to position [410, 0]
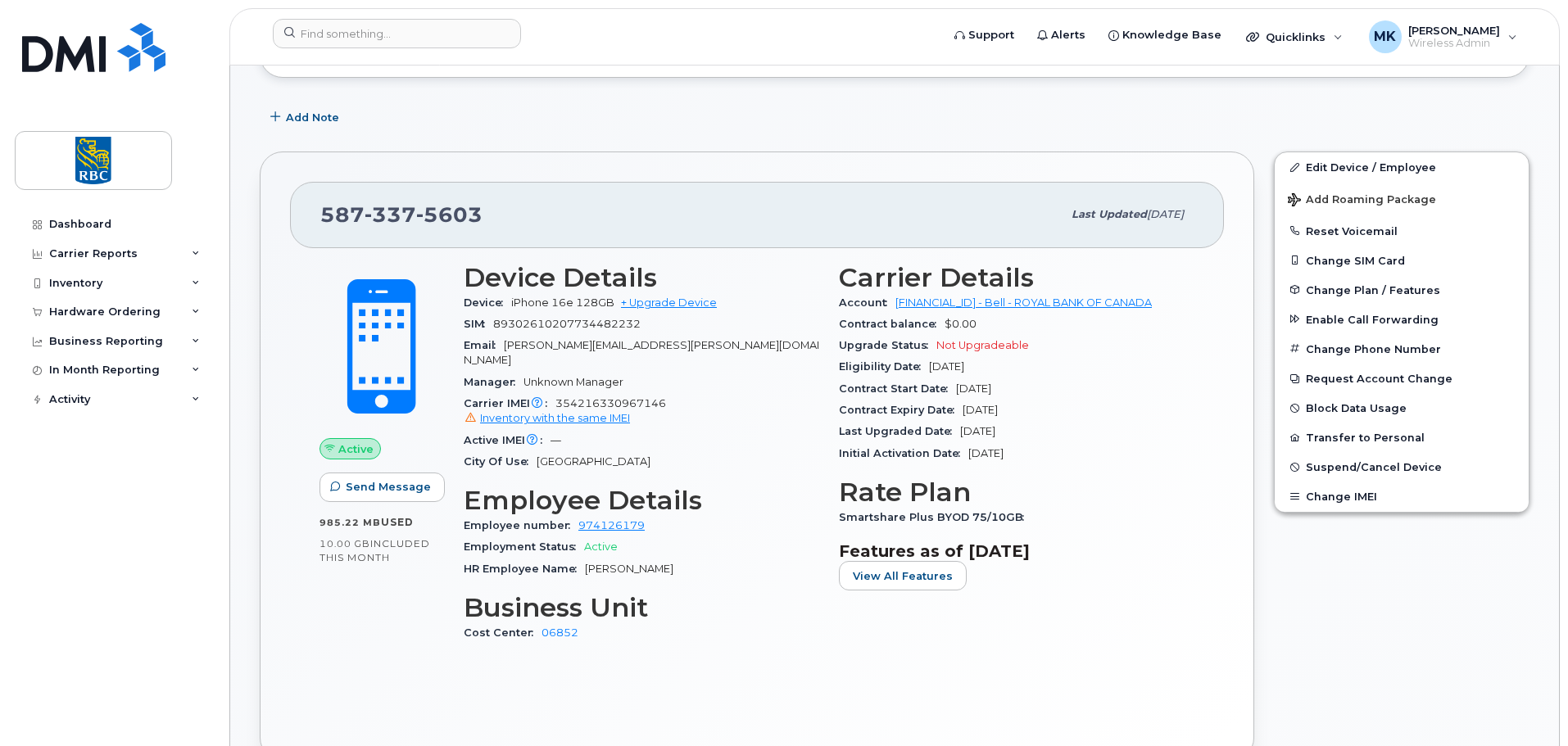
click at [741, 339] on div "Email lesley.kyle@rbc.com" at bounding box center [642, 353] width 355 height 37
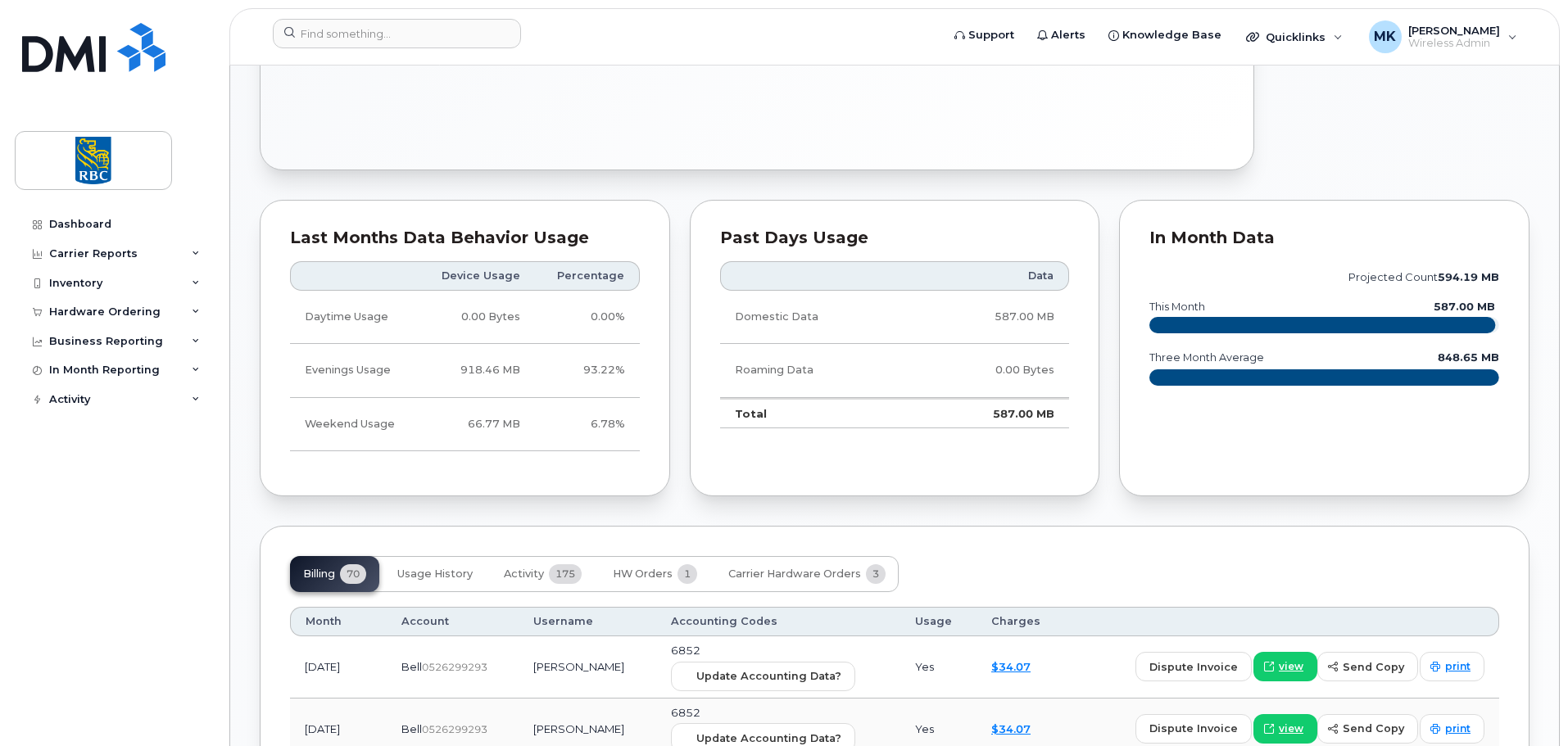
scroll to position [1311, 0]
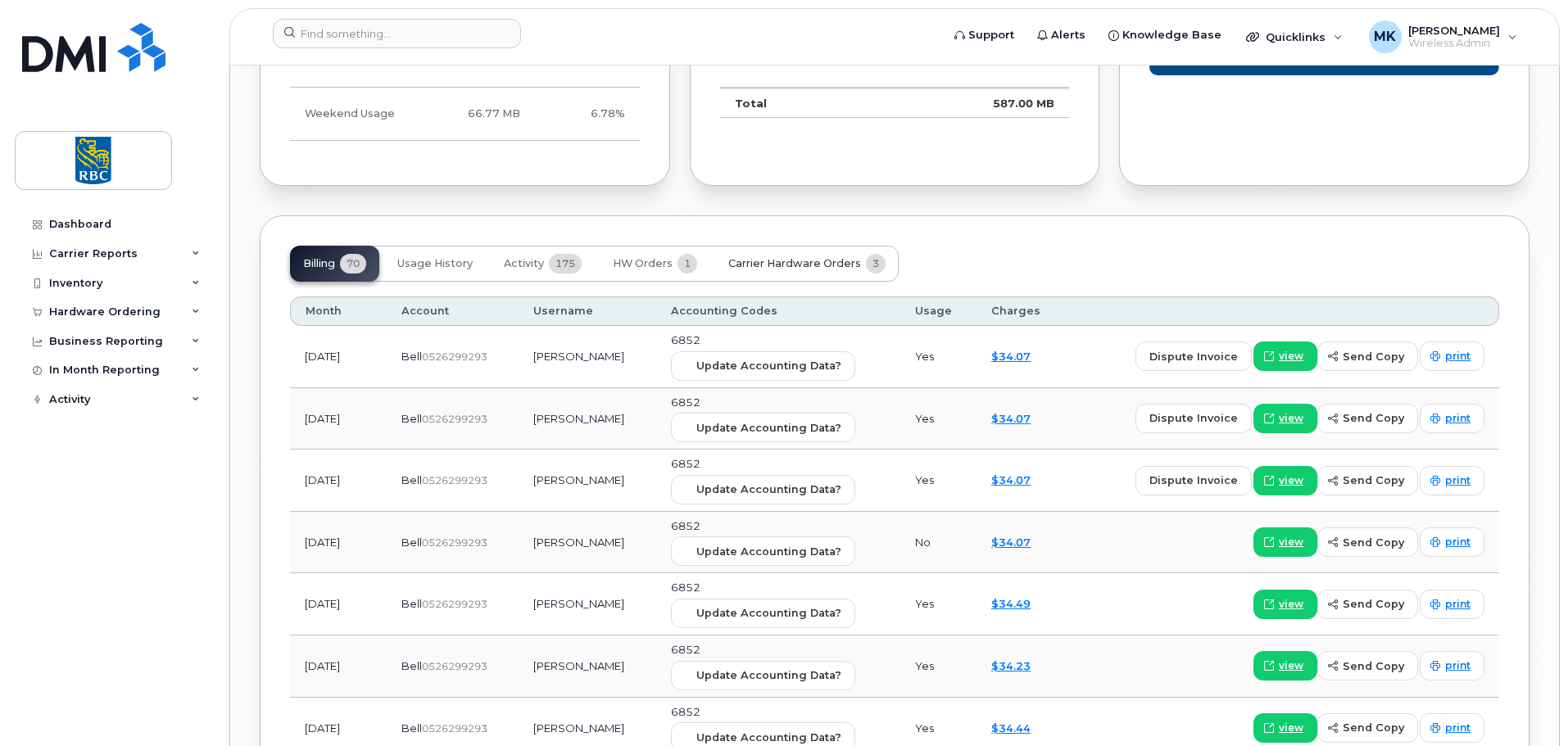
click at [832, 257] on span "Carrier Hardware Orders" at bounding box center [795, 264] width 133 height 13
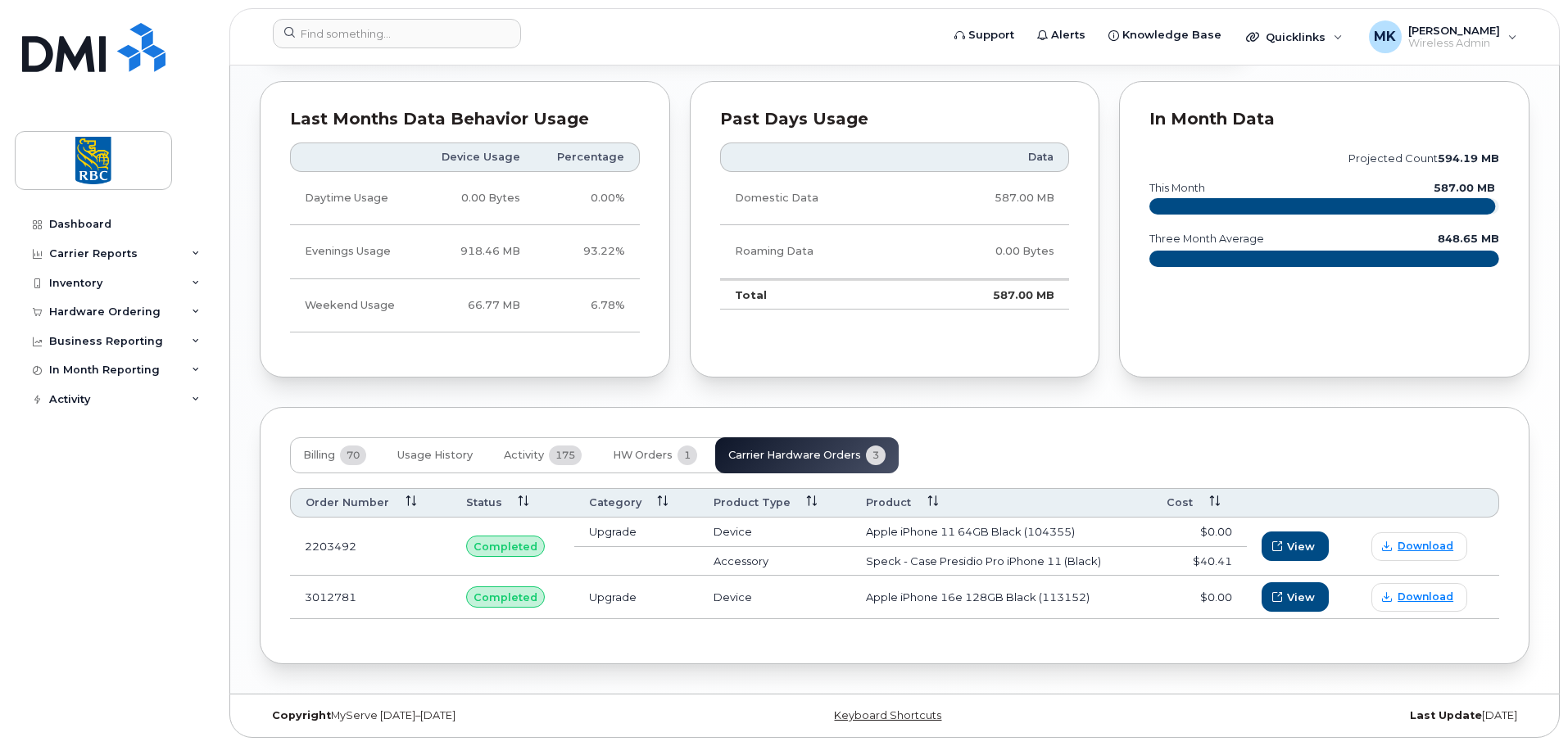
scroll to position [1105, 0]
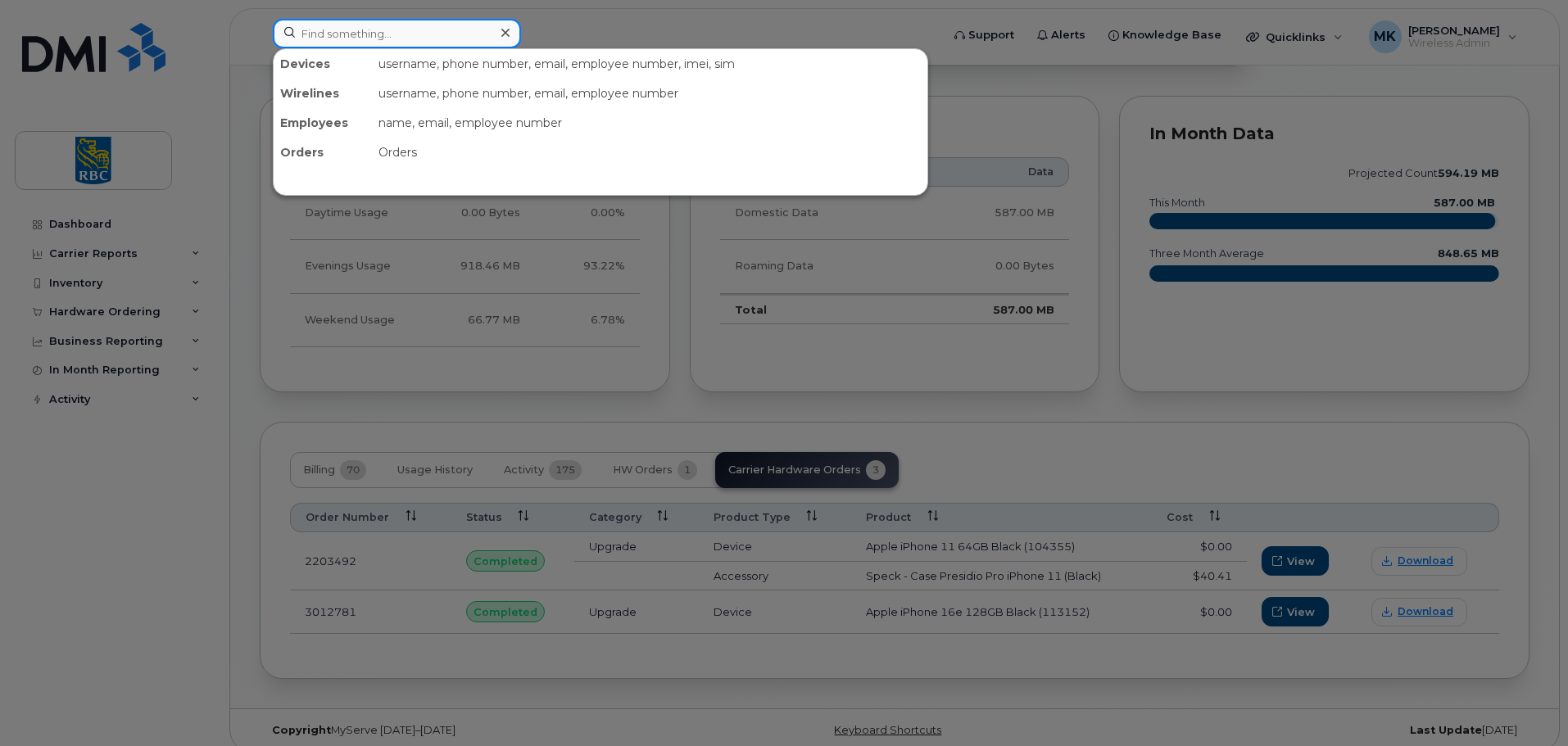
click at [440, 43] on input at bounding box center [396, 34] width 248 height 29
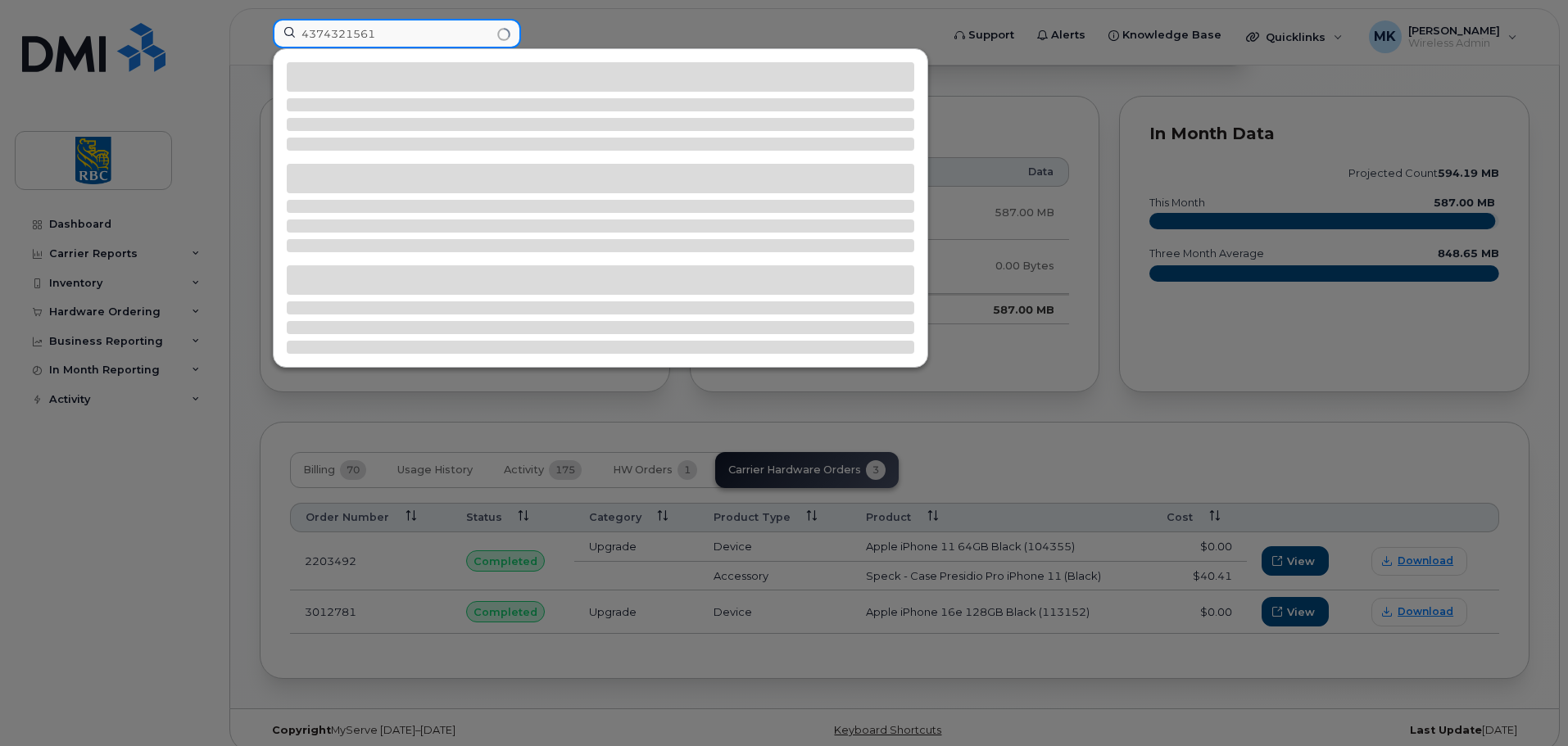
type input "4374321561"
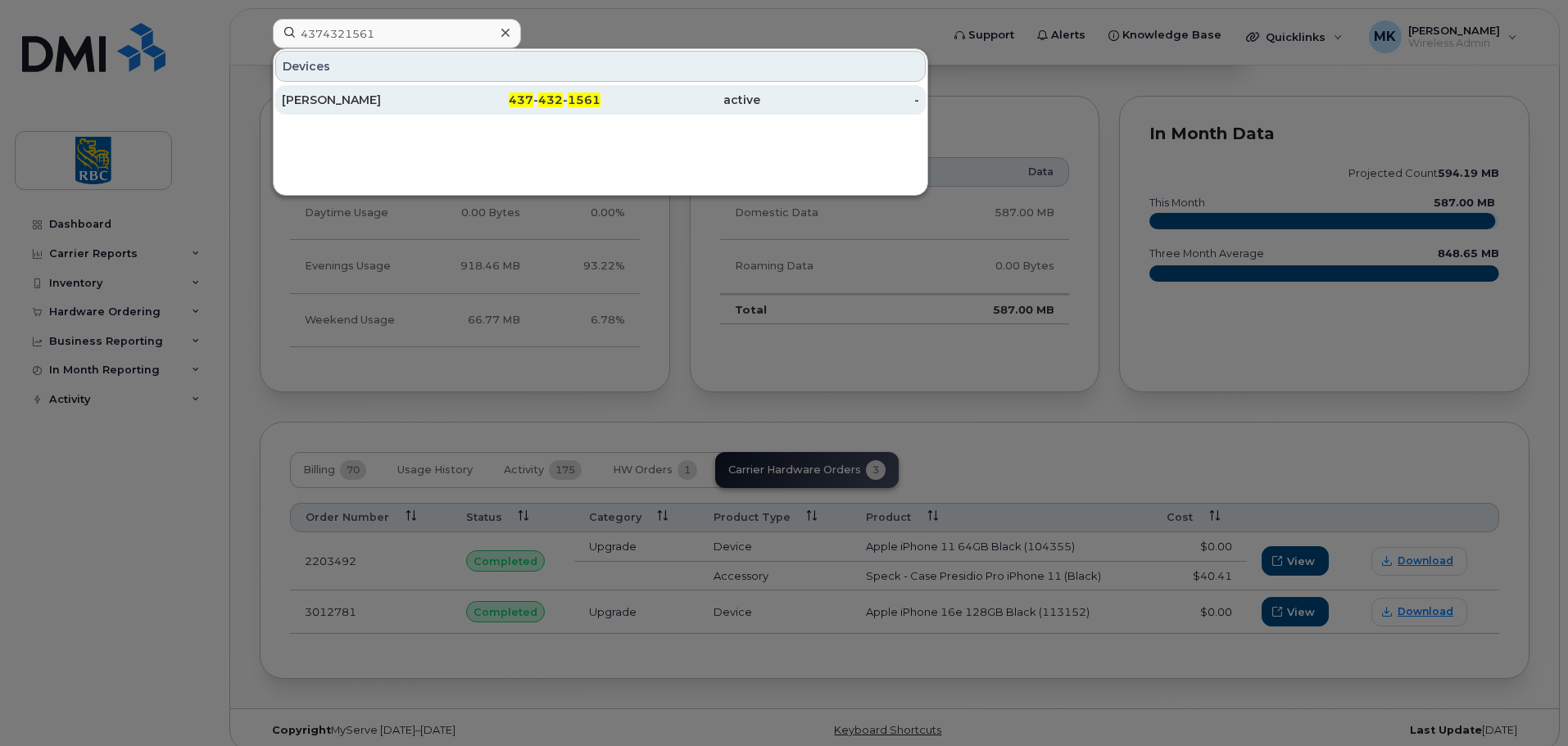
click at [587, 111] on div "437 - 432 - 1561" at bounding box center [521, 100] width 160 height 29
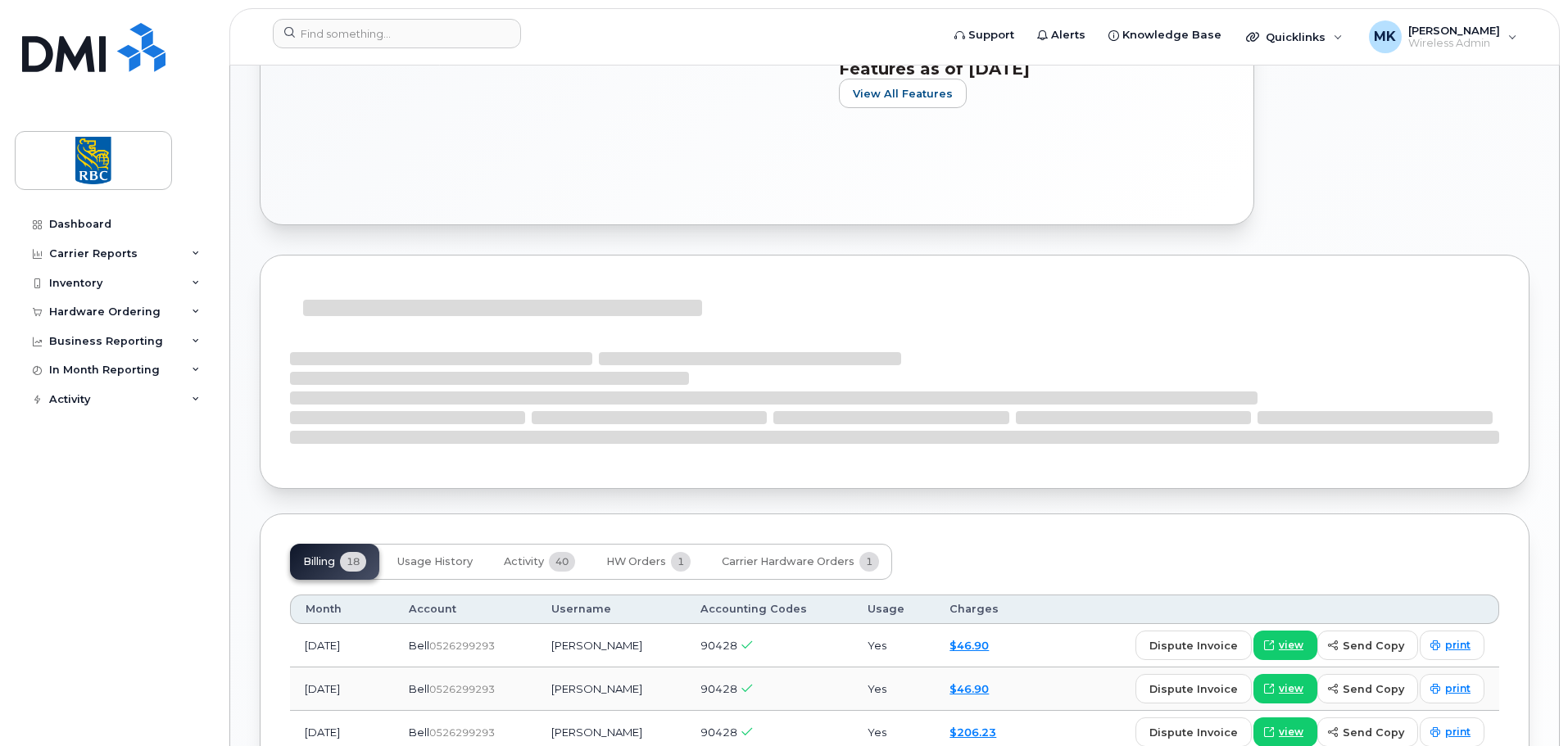
scroll to position [902, 0]
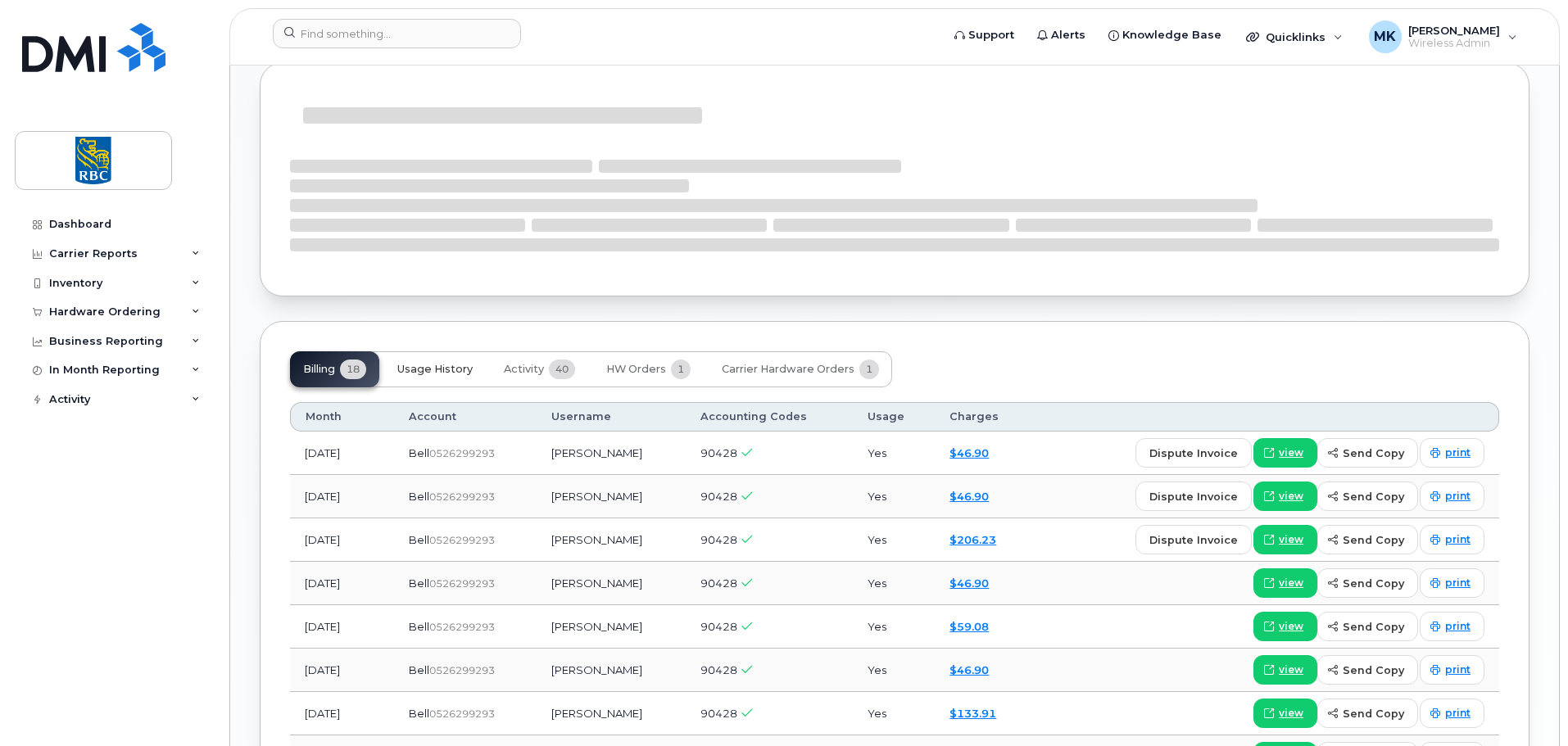
click at [449, 371] on span "Usage History" at bounding box center [435, 370] width 75 height 13
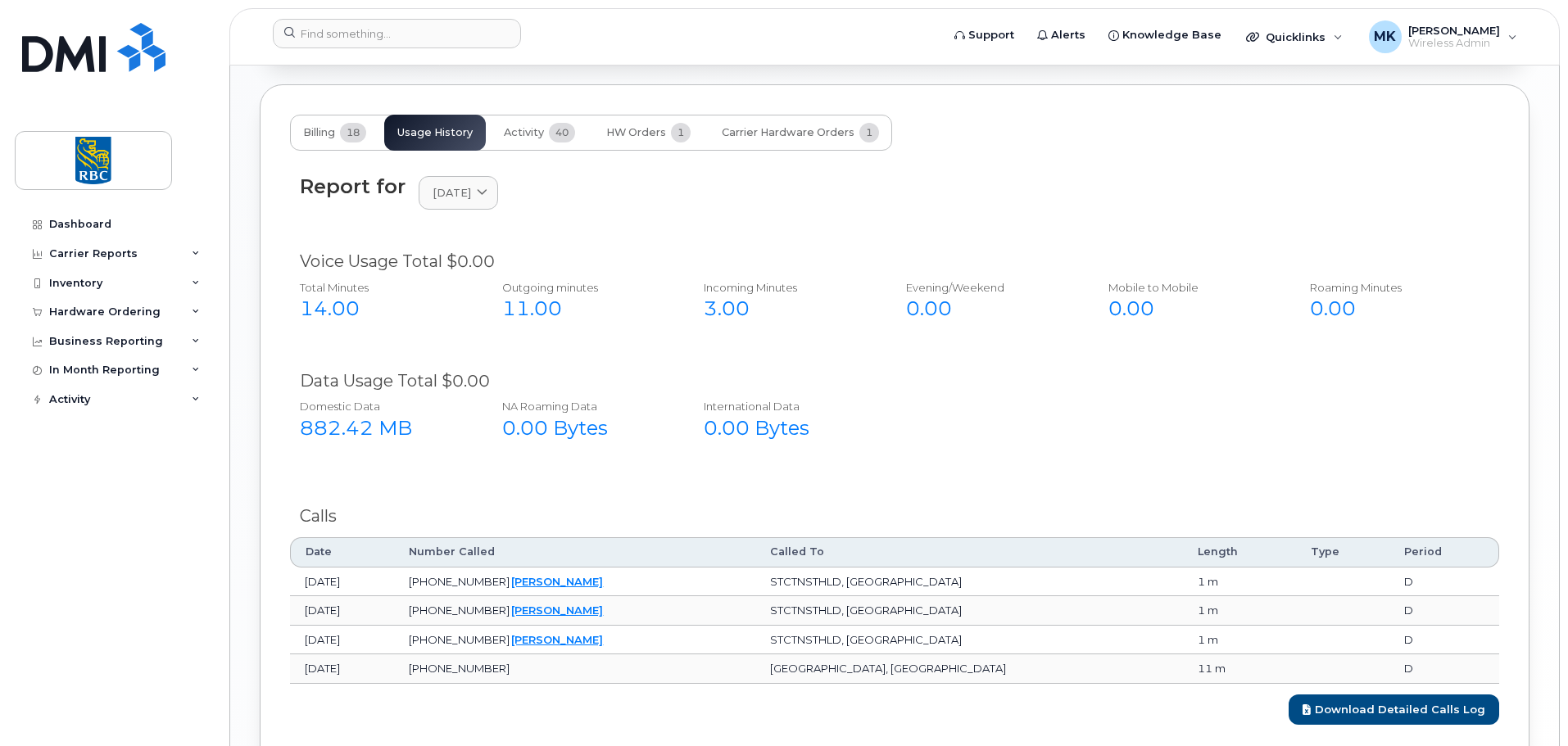
scroll to position [1147, 0]
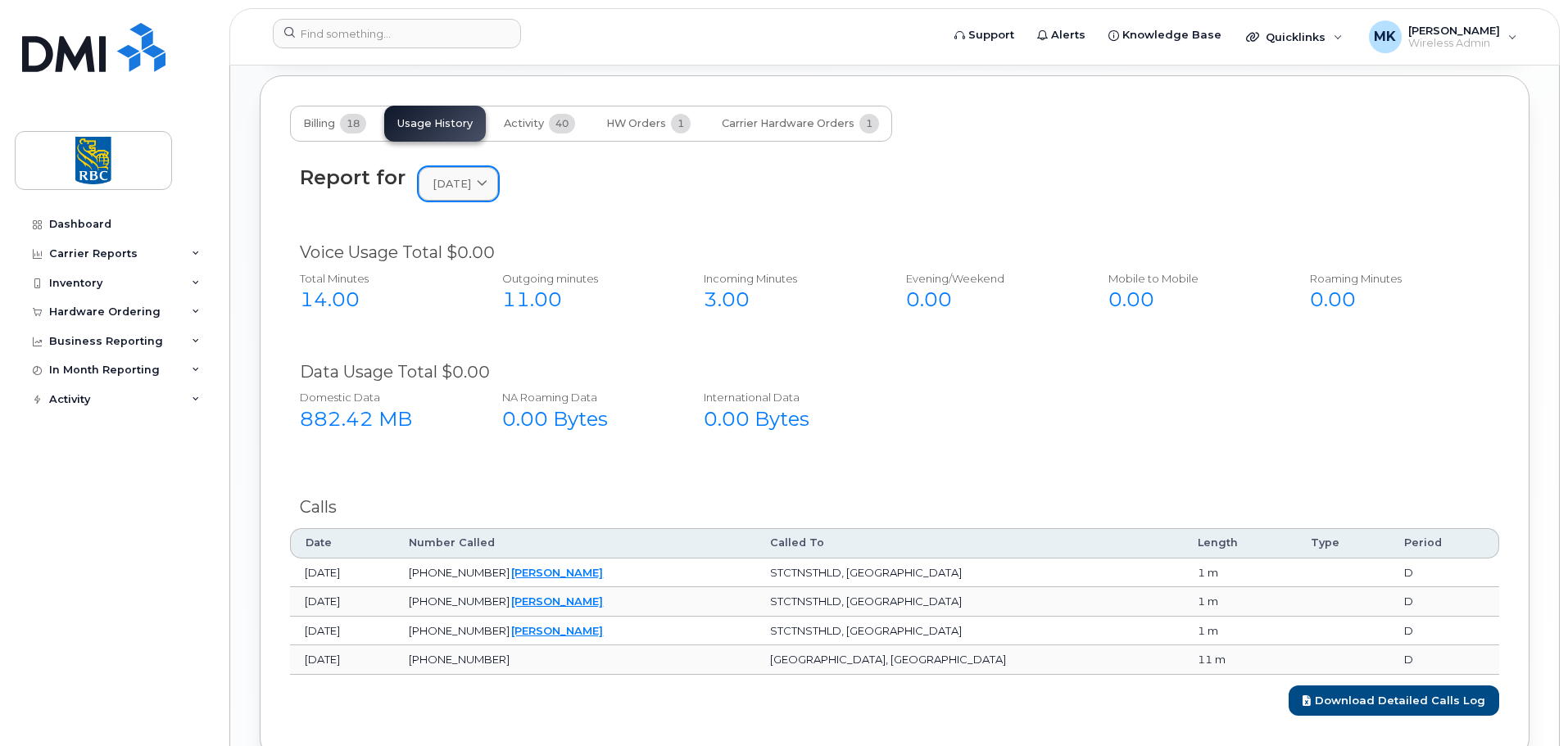
click at [471, 187] on span "[DATE]" at bounding box center [452, 183] width 38 height 16
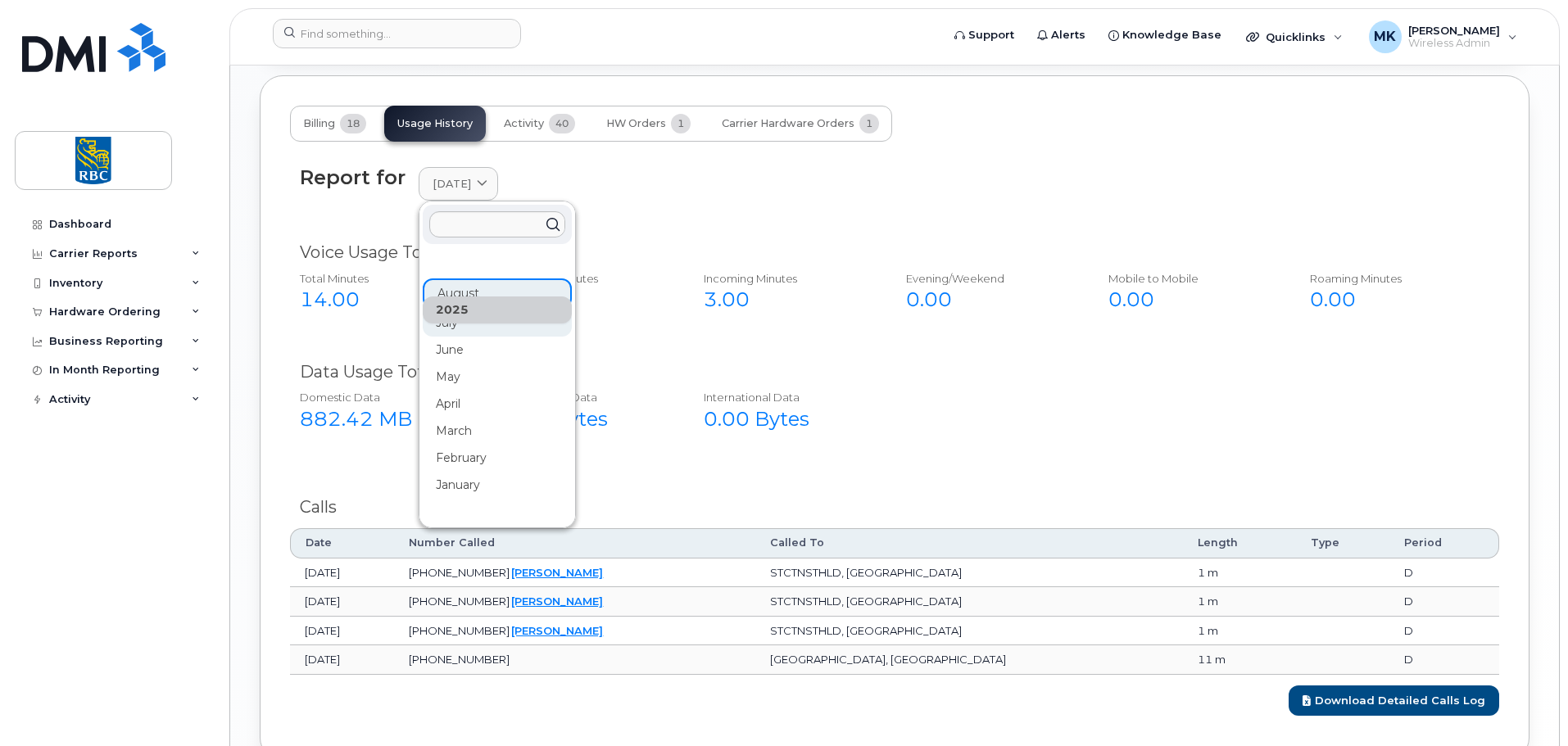
click at [468, 330] on div "July" at bounding box center [497, 323] width 149 height 27
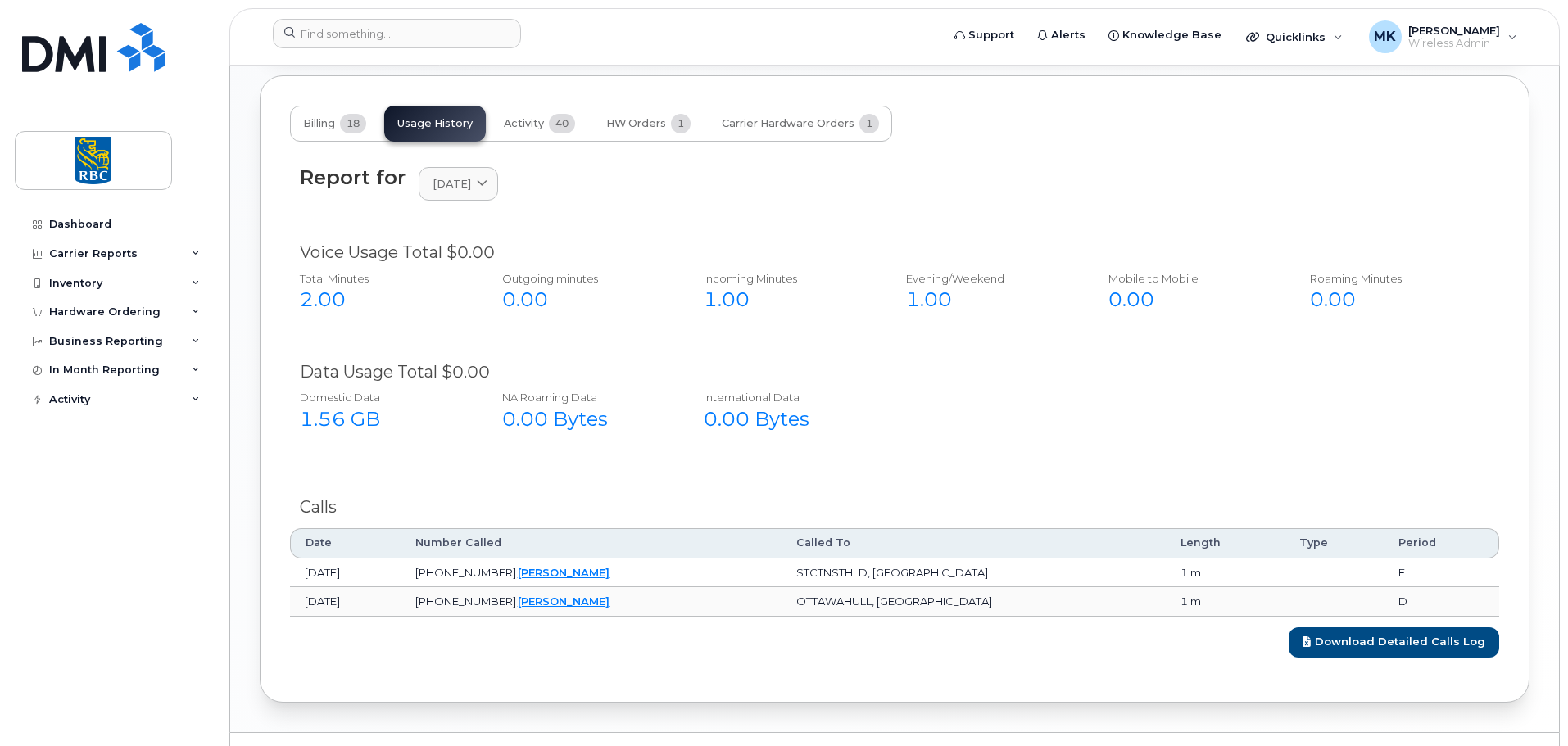
scroll to position [1137, 0]
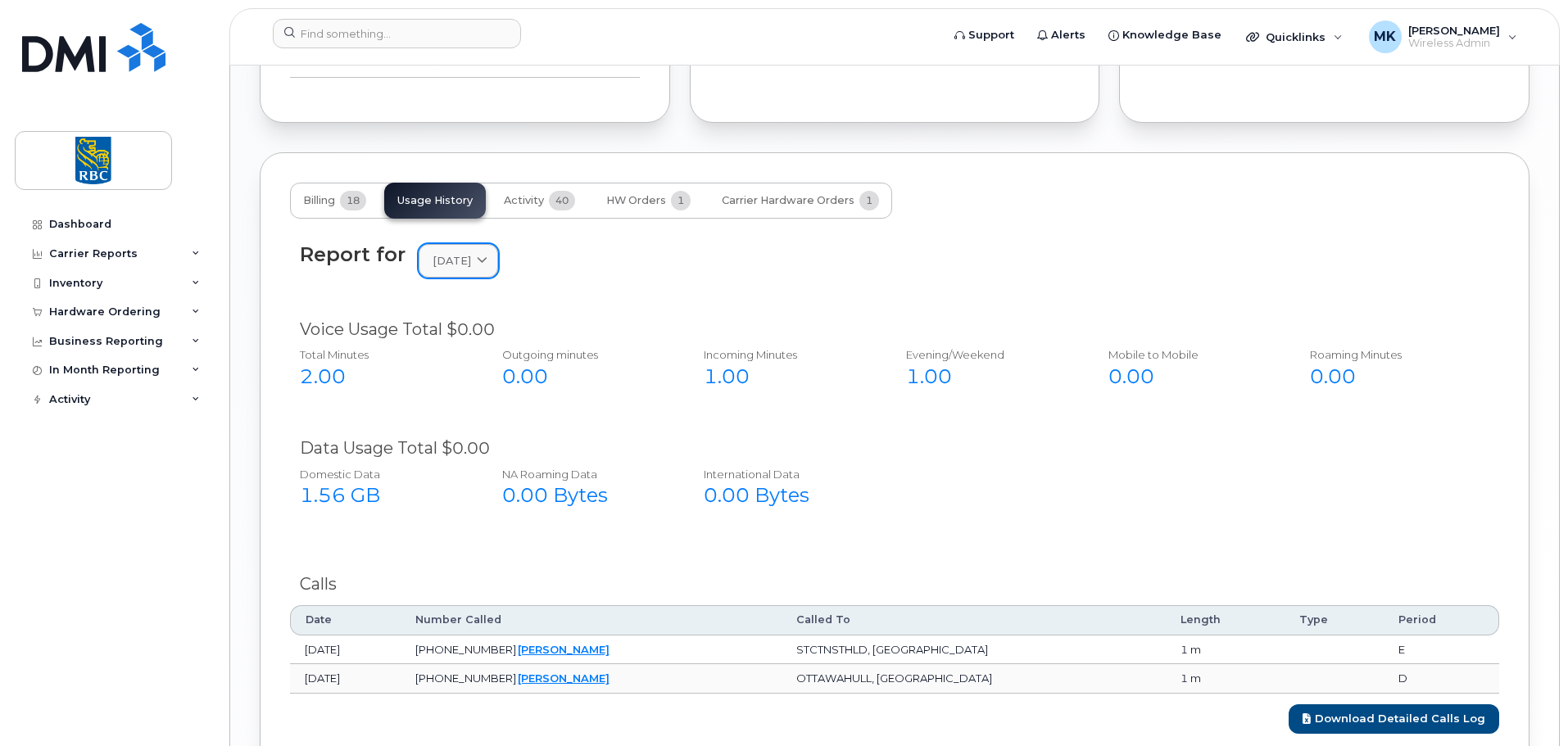
click at [488, 262] on icon at bounding box center [482, 261] width 11 height 11
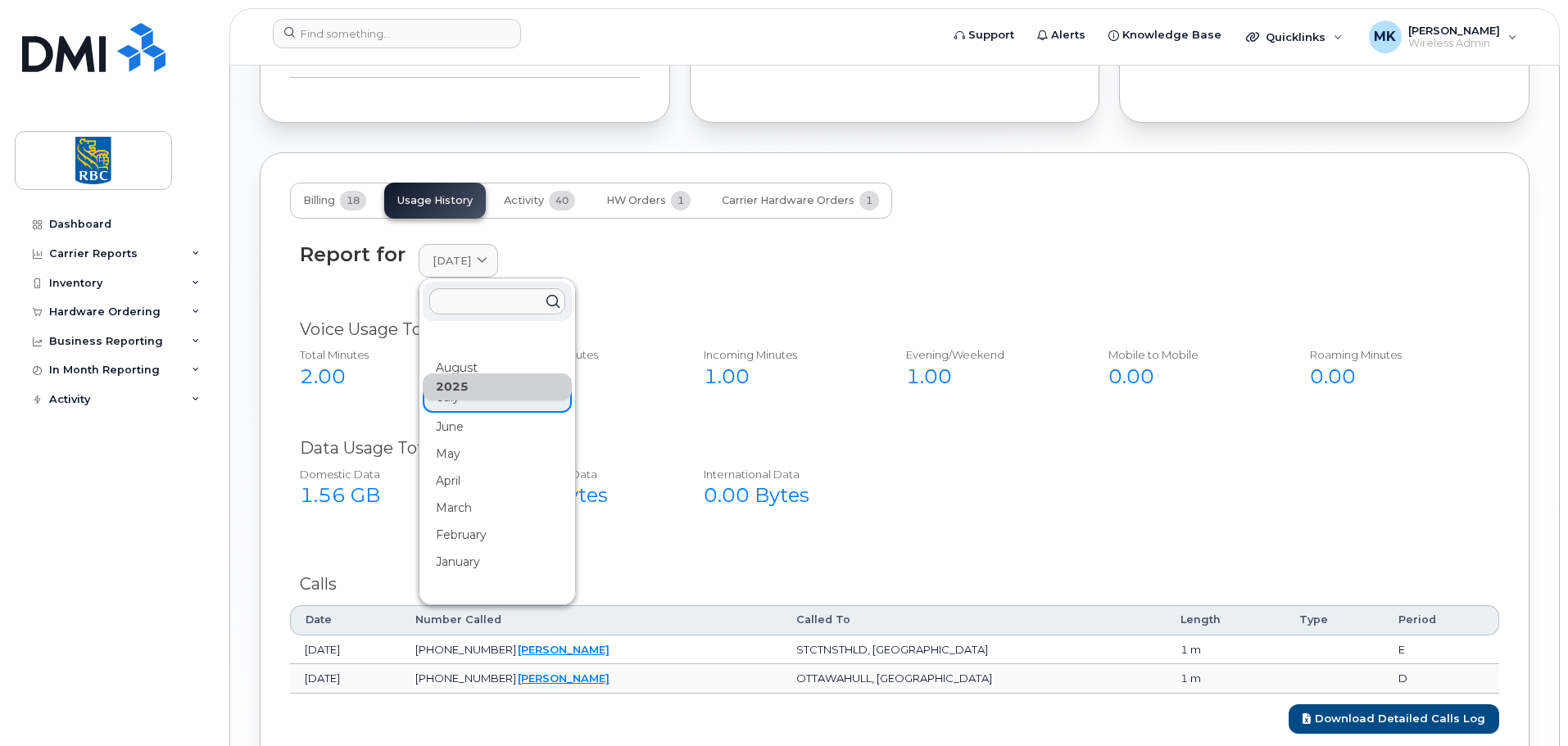
drag, startPoint x: 493, startPoint y: 433, endPoint x: 525, endPoint y: 419, distance: 34.9
click at [494, 433] on div "June" at bounding box center [497, 427] width 149 height 27
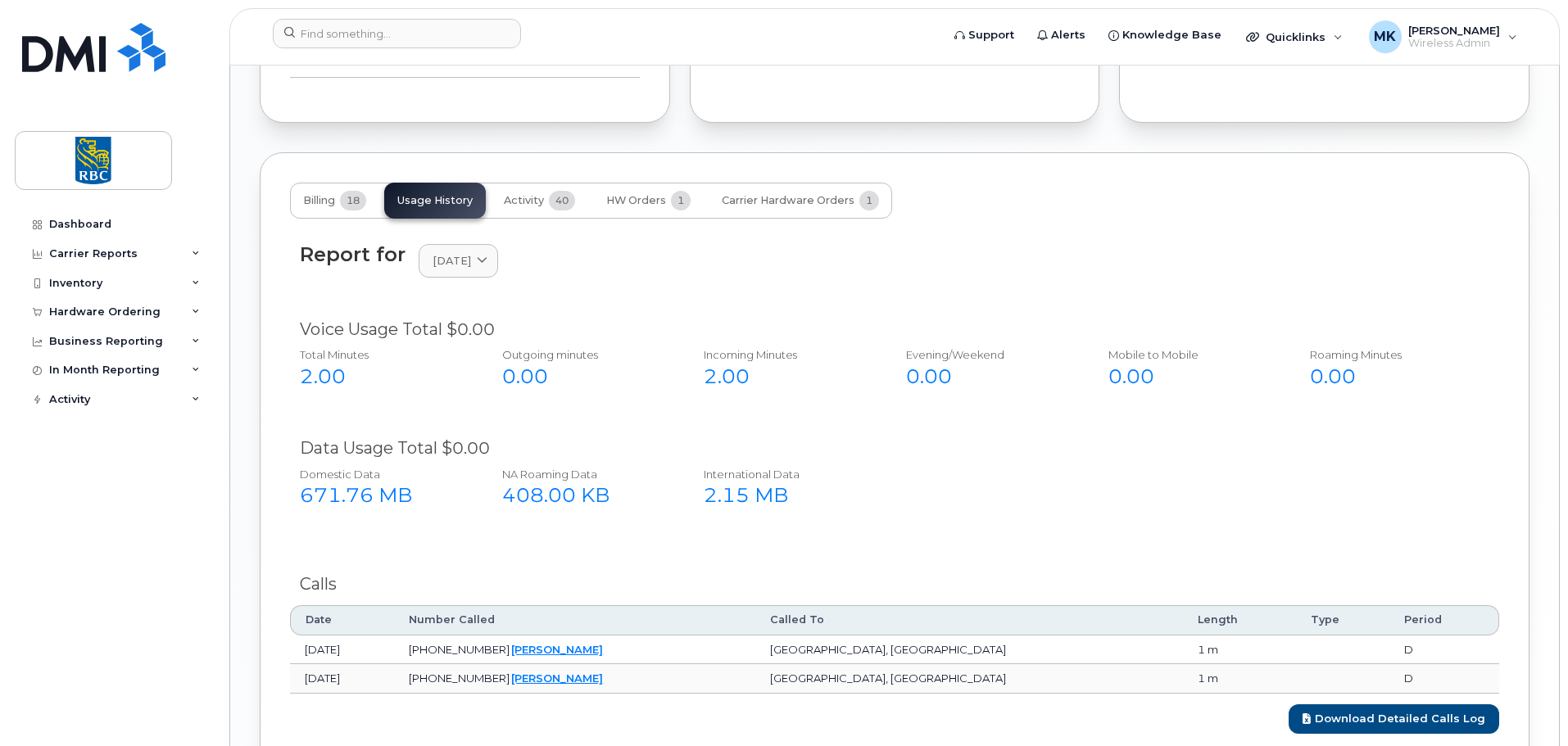
click at [1233, 222] on div "Report for [DATE] [DATE] July June May April March February January [DATE] Nove…" at bounding box center [894, 484] width 1209 height 531
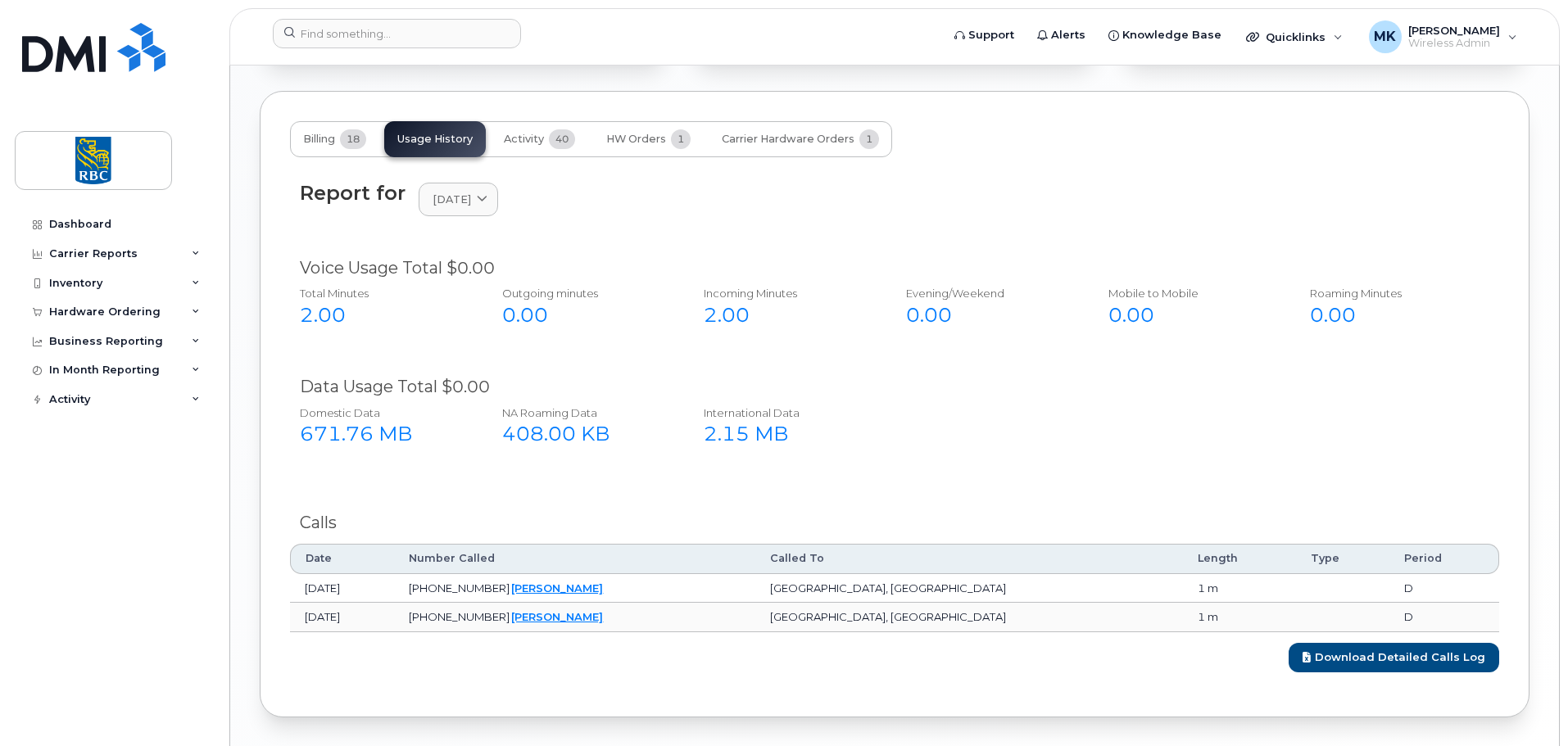
scroll to position [1170, 0]
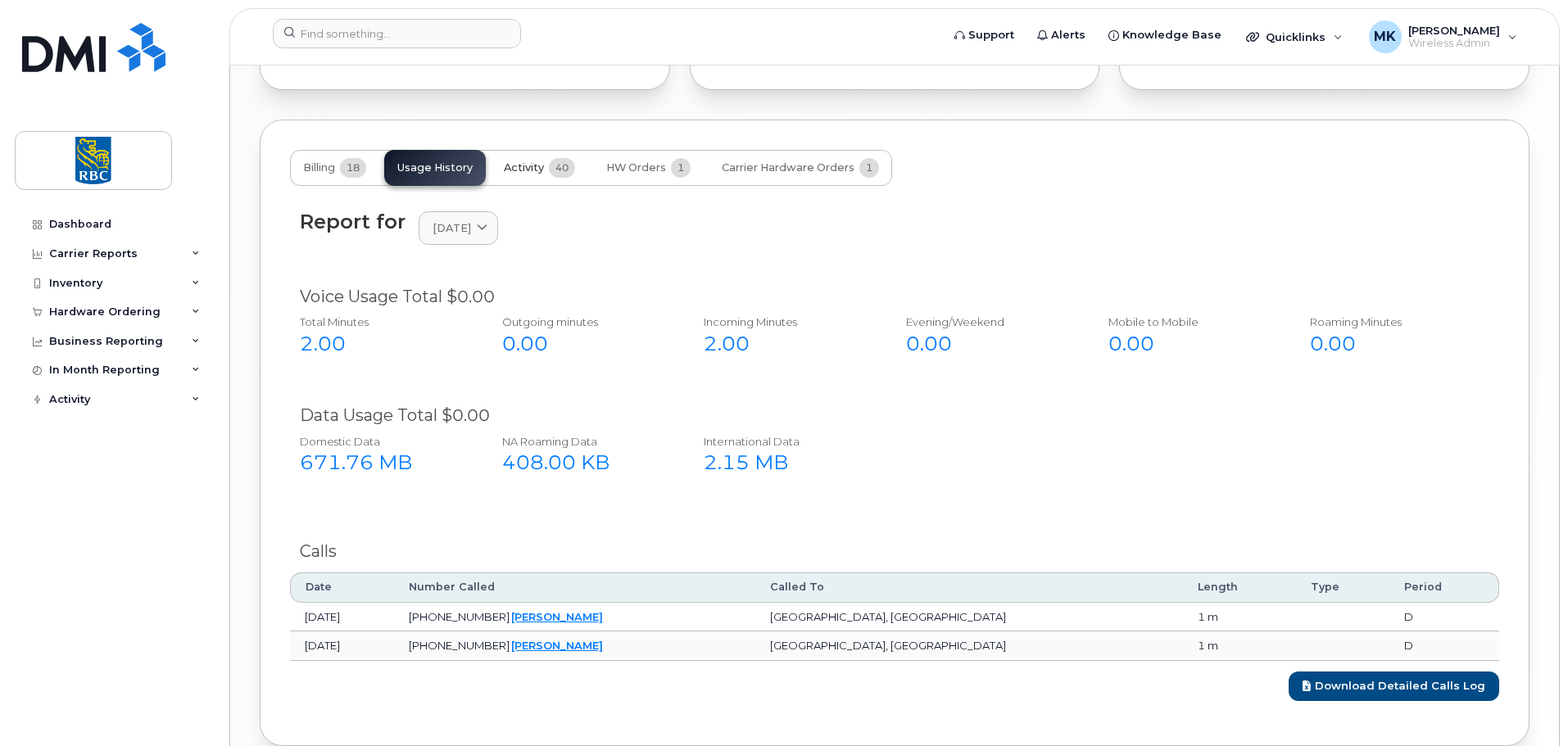
click at [535, 165] on span "Activity" at bounding box center [524, 168] width 40 height 13
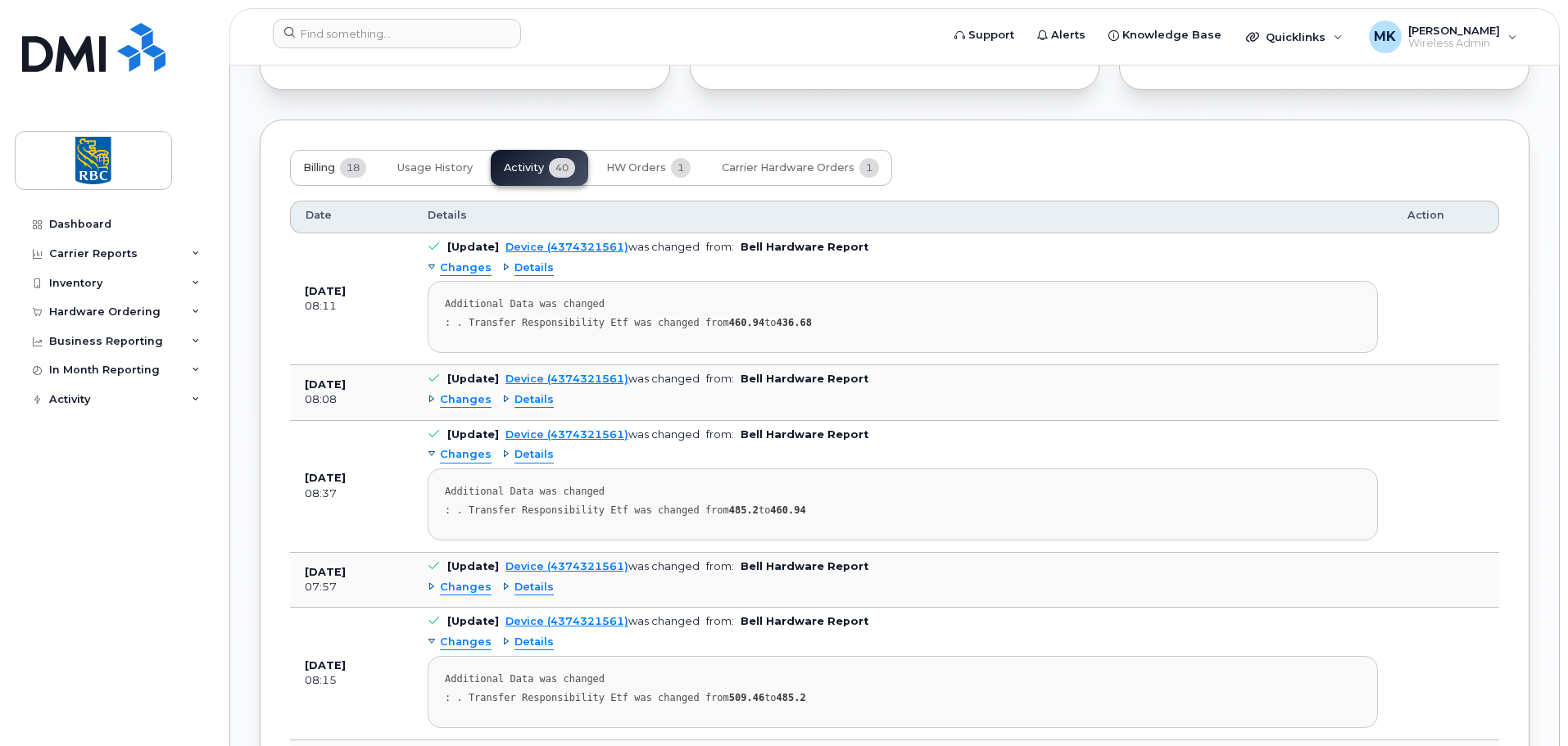
click at [318, 183] on button "Billing 18" at bounding box center [335, 168] width 90 height 36
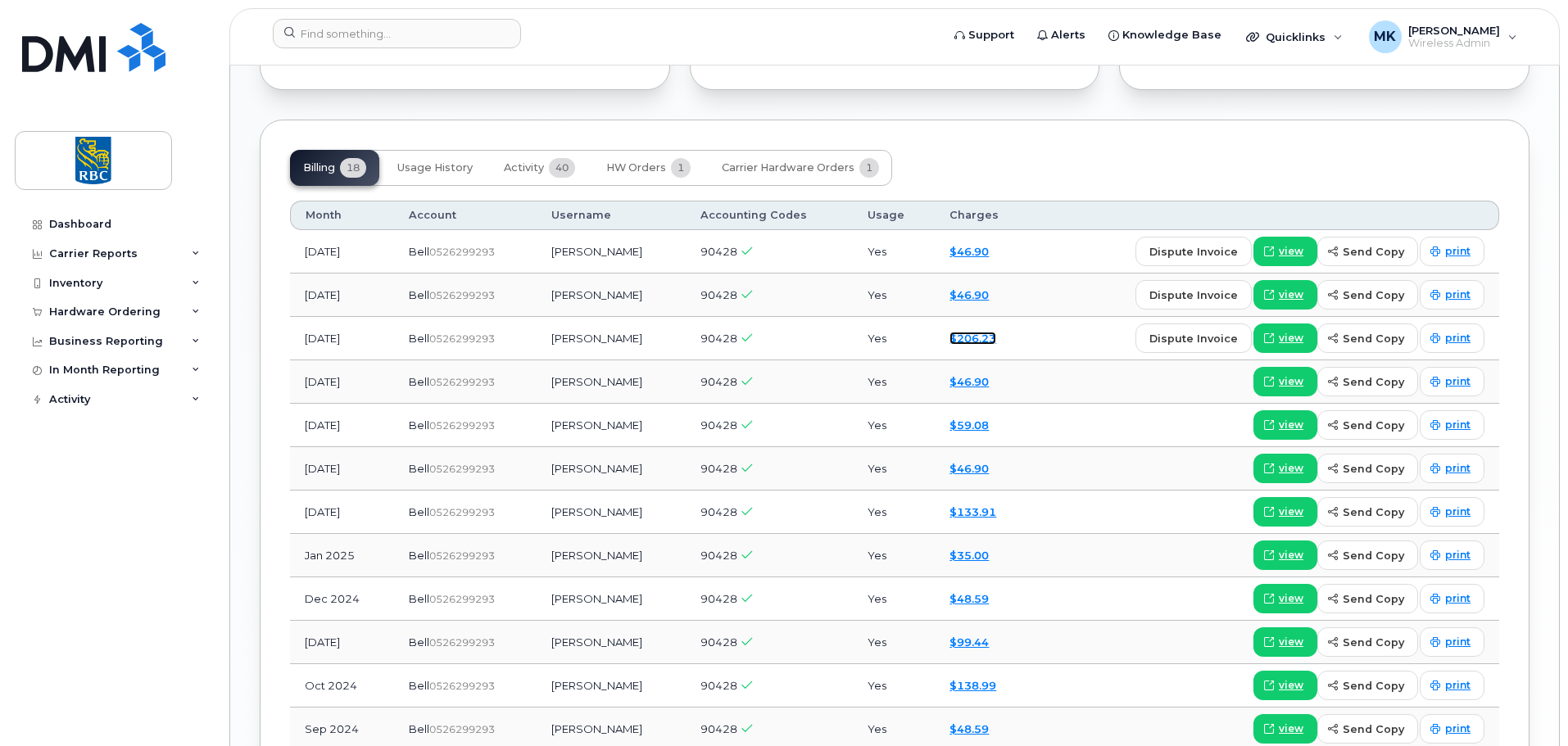
click at [966, 336] on link "$206.23" at bounding box center [972, 339] width 47 height 13
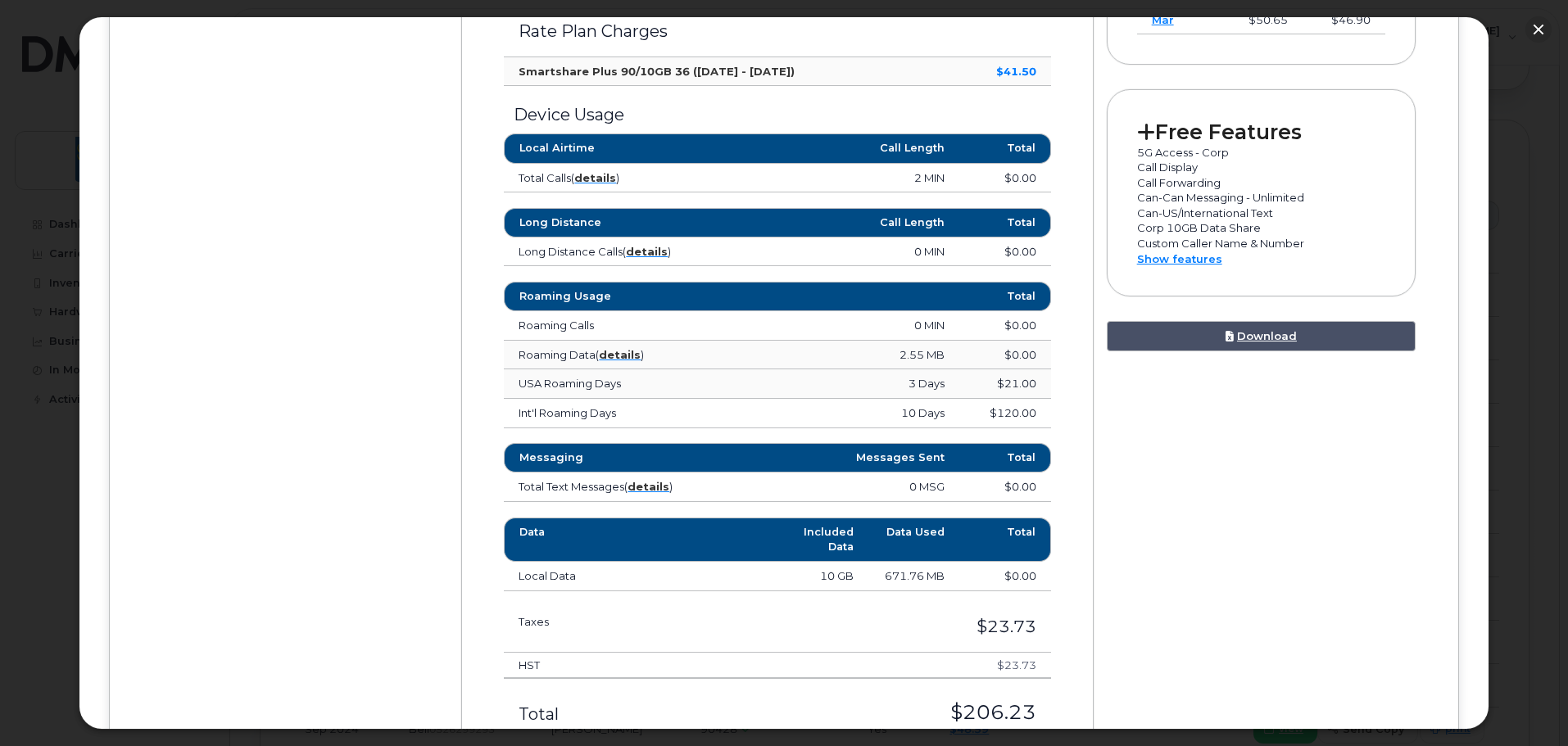
scroll to position [819, 0]
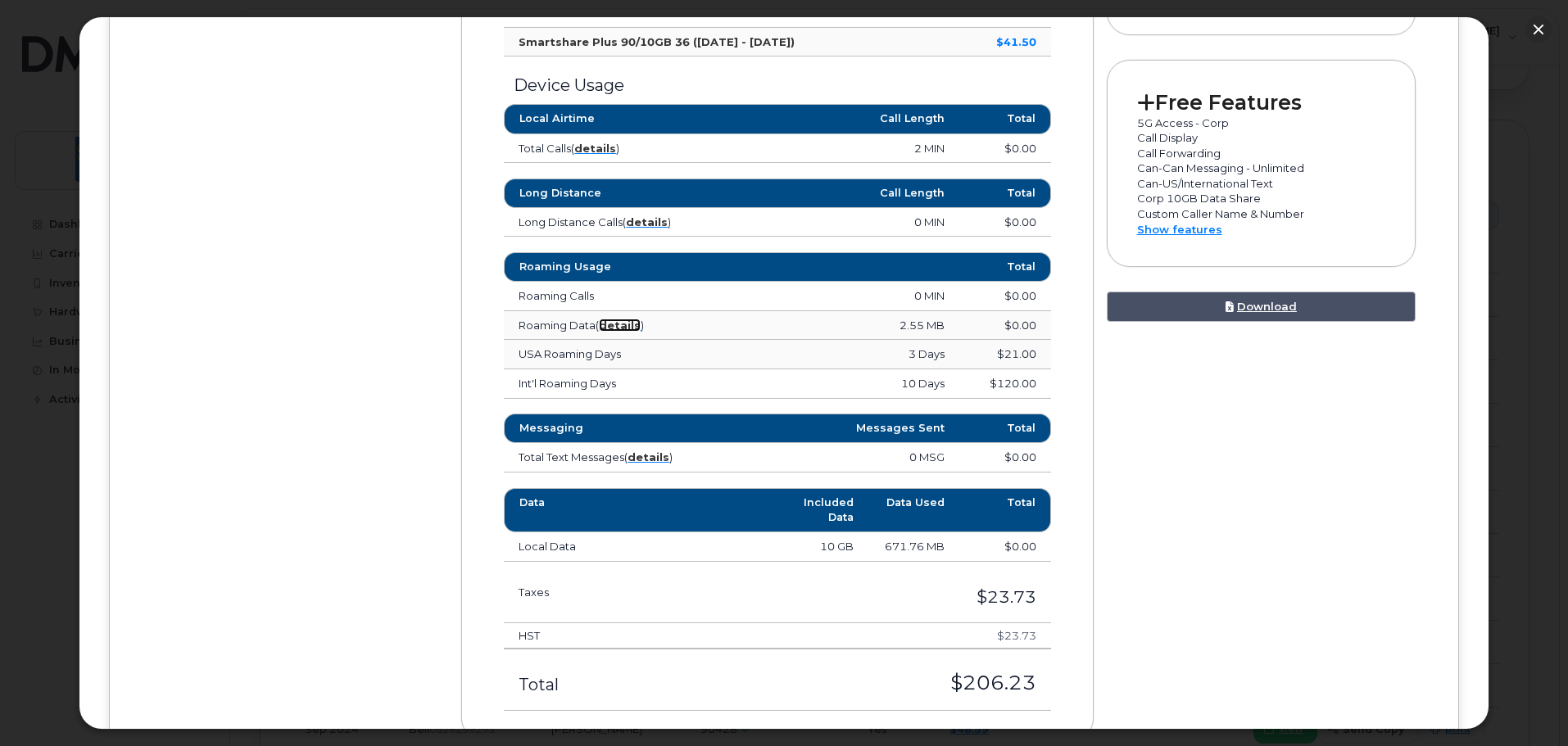
click at [610, 322] on strong "details" at bounding box center [620, 325] width 42 height 13
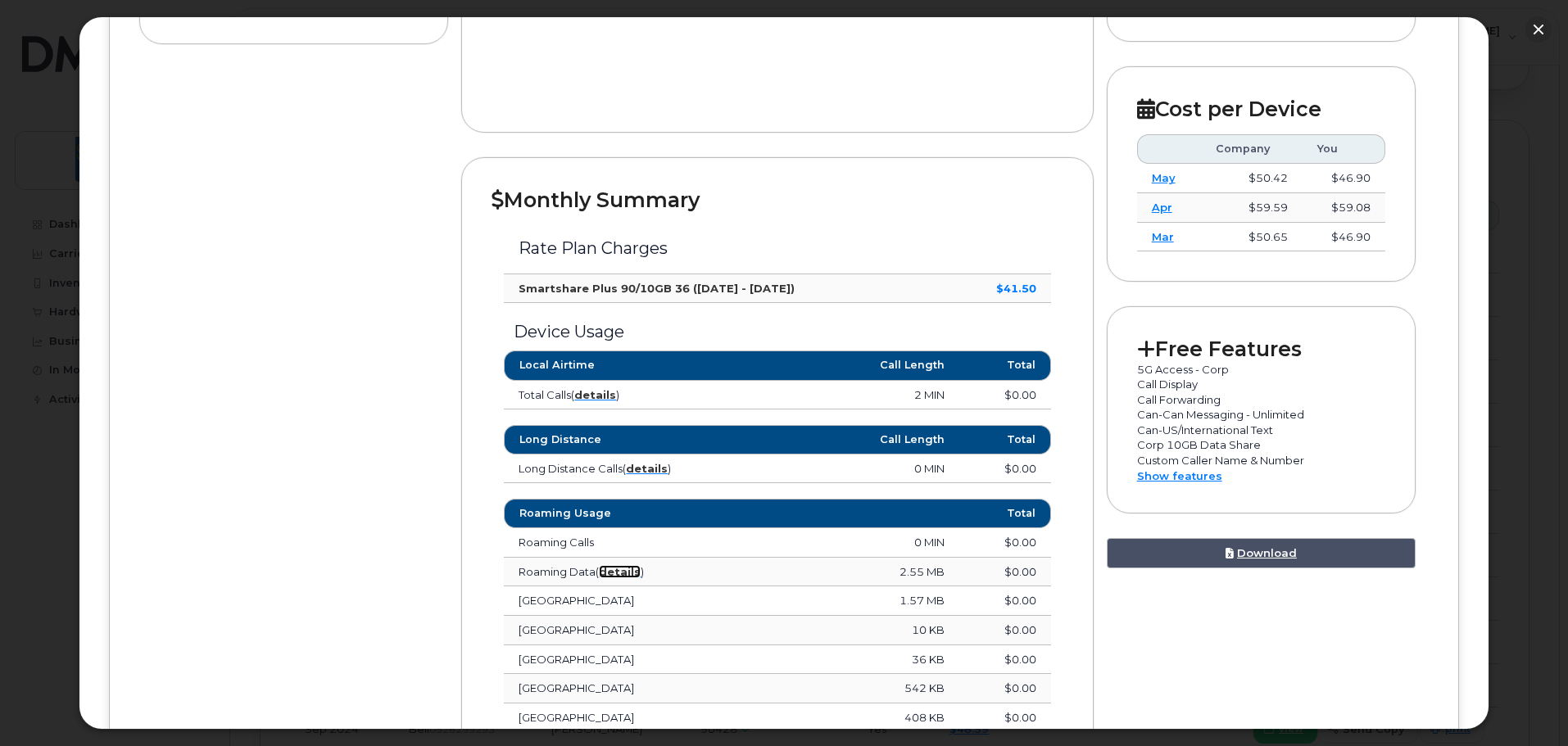
scroll to position [328, 0]
